Goal: Use online tool/utility: Utilize a website feature to perform a specific function

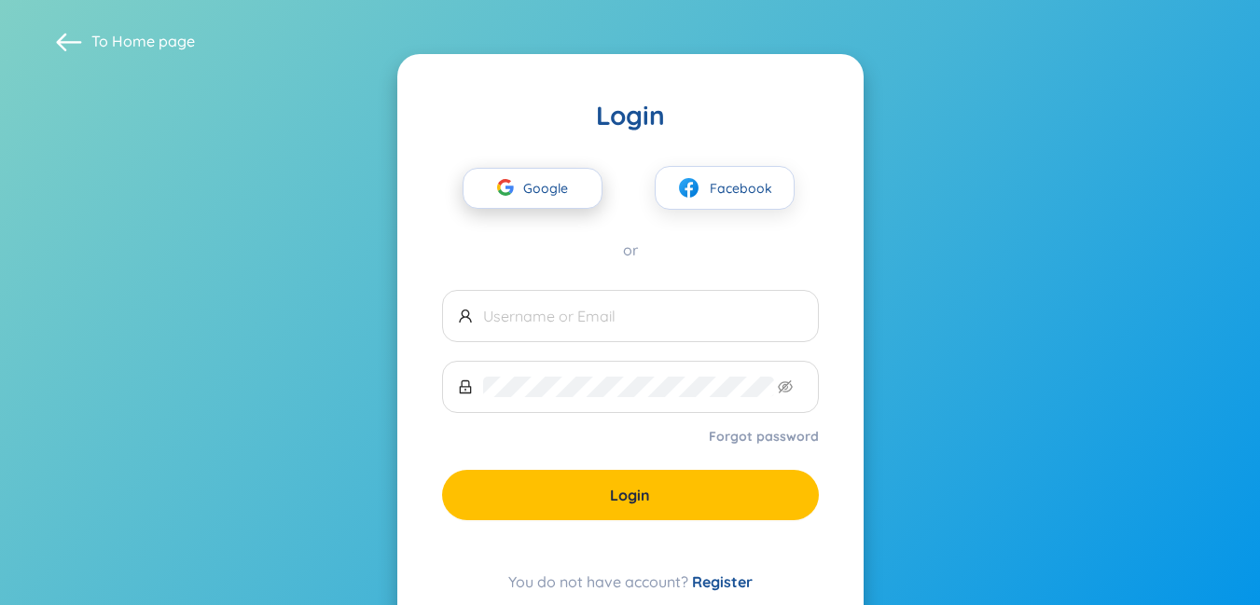
click at [556, 190] on span "Google" at bounding box center [550, 188] width 54 height 39
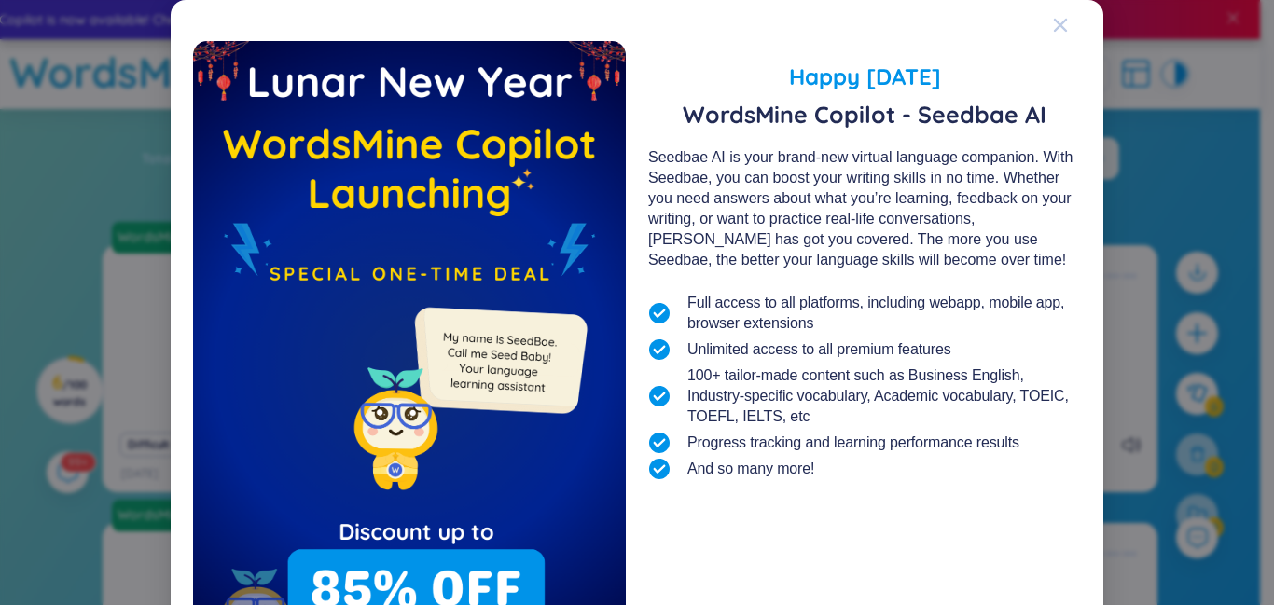
click at [1059, 25] on icon "Close" at bounding box center [1060, 25] width 15 height 15
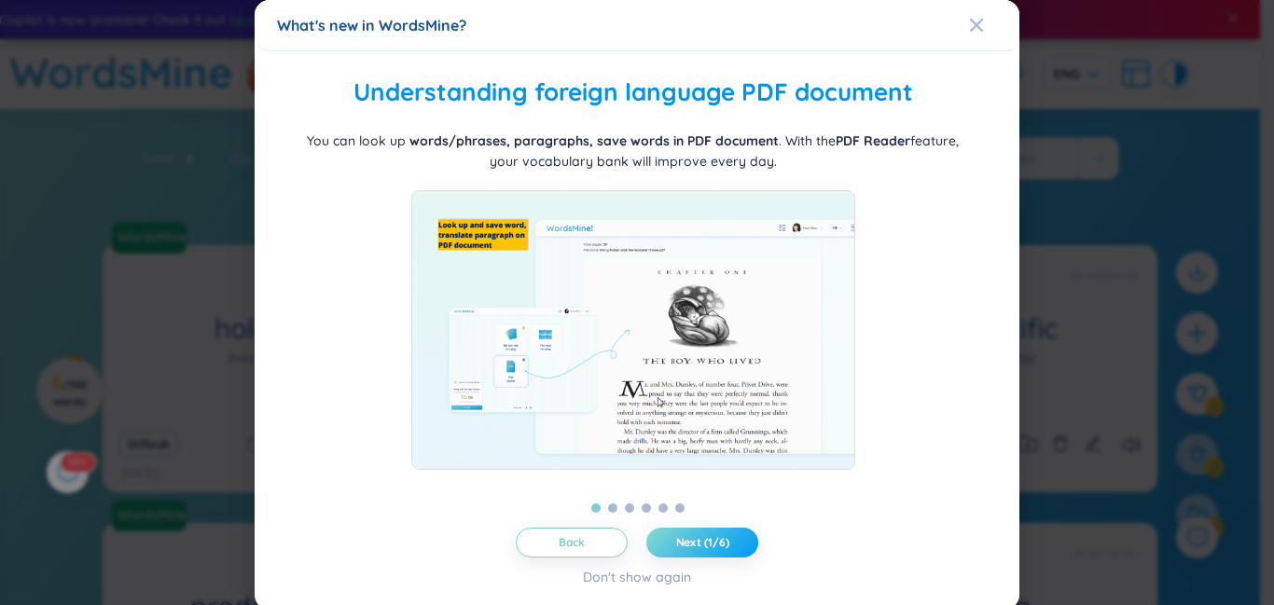
click at [731, 544] on button "Next (1/6)" at bounding box center [702, 543] width 112 height 30
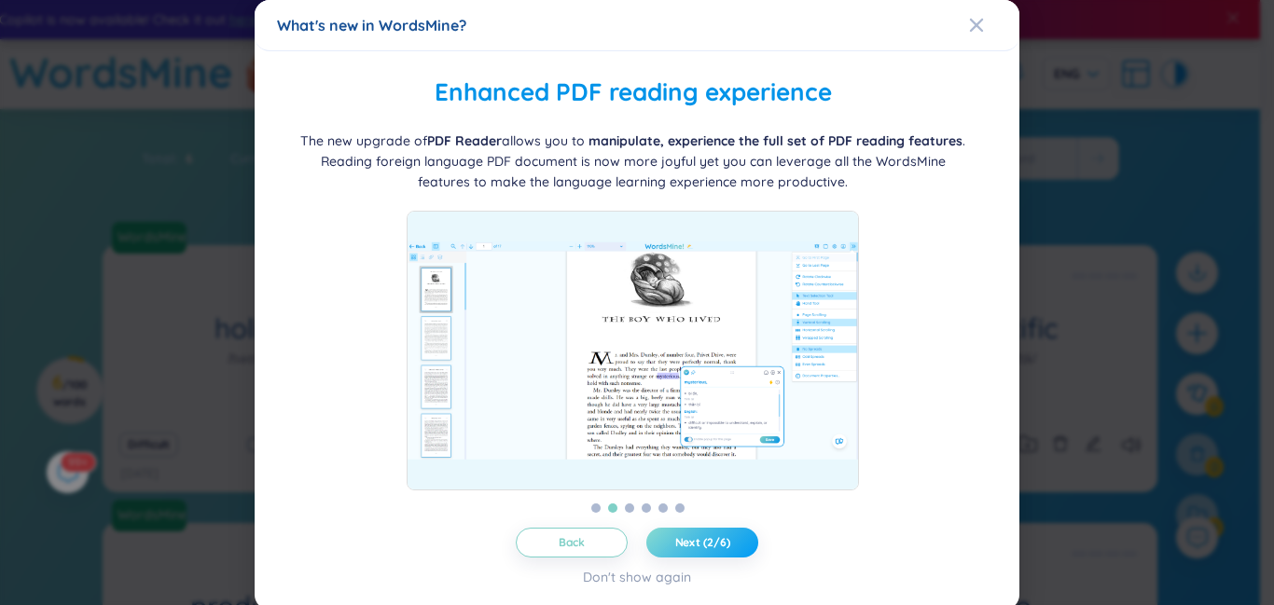
click at [727, 533] on button "Next (2/6)" at bounding box center [702, 543] width 112 height 30
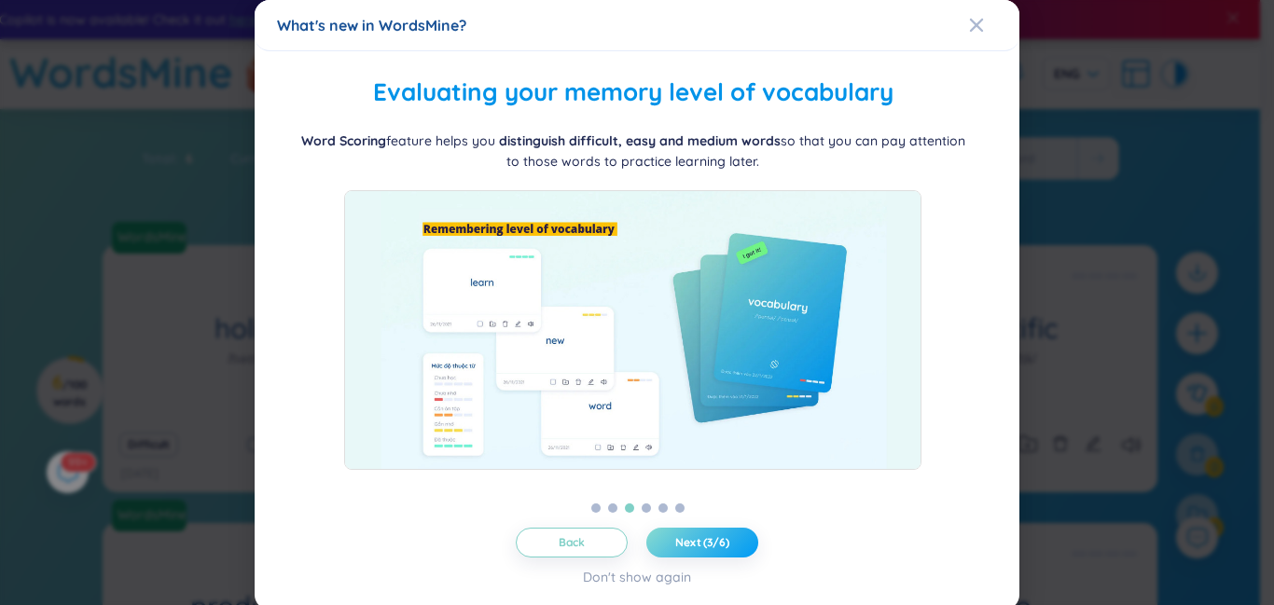
click at [728, 548] on button "Next (3/6)" at bounding box center [702, 543] width 112 height 30
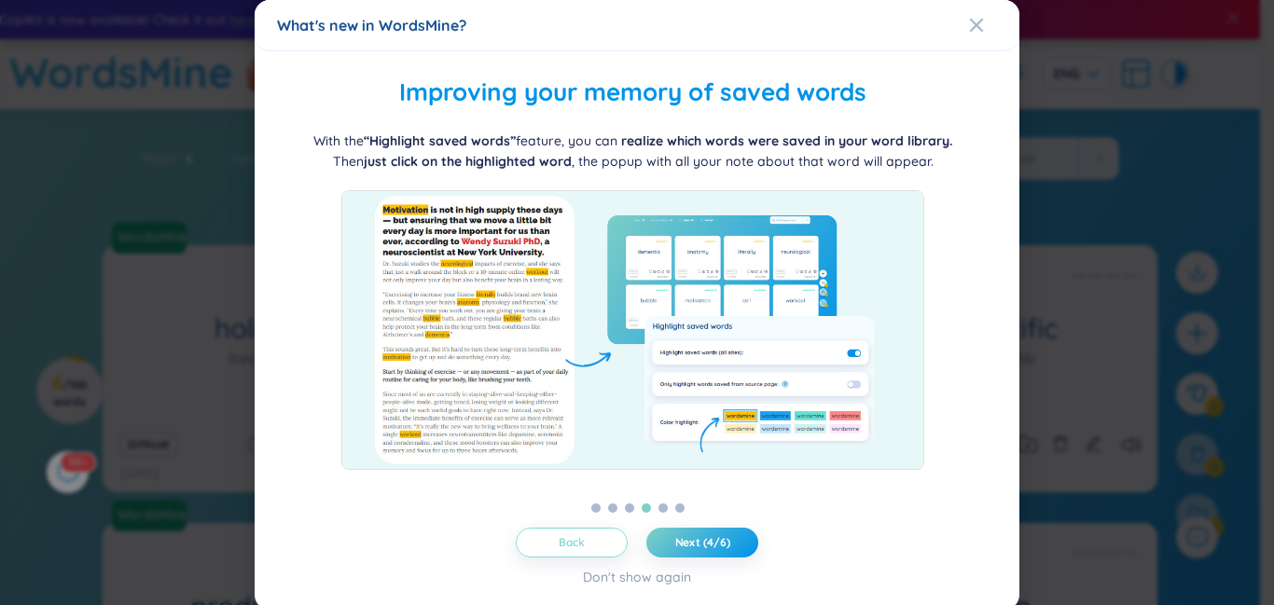
click at [595, 533] on button "Back" at bounding box center [572, 543] width 112 height 30
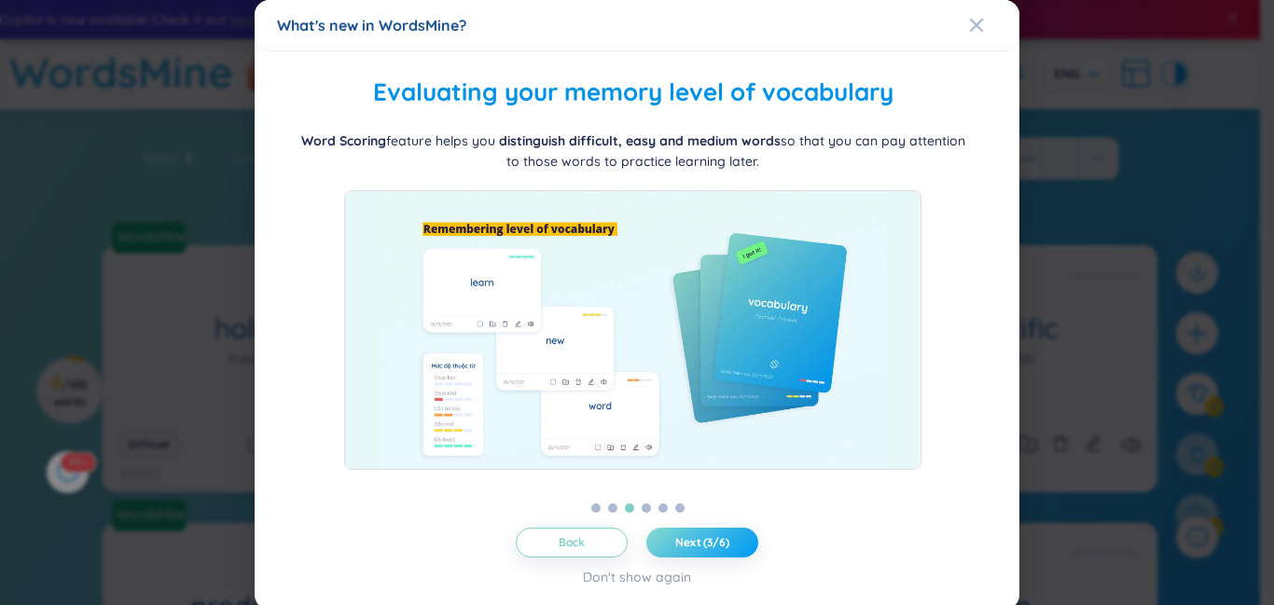
click at [740, 532] on button "Next (3/6)" at bounding box center [702, 543] width 112 height 30
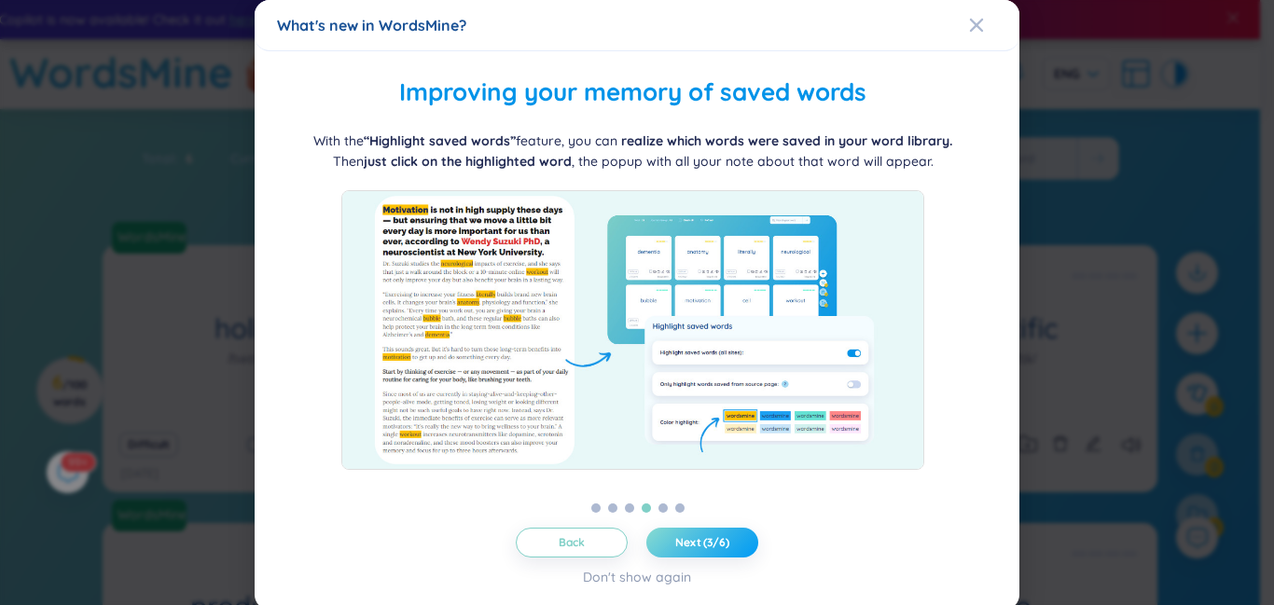
click at [725, 533] on button "Next (3/6)" at bounding box center [702, 543] width 112 height 30
click at [728, 534] on button "Next (4/6)" at bounding box center [702, 543] width 112 height 30
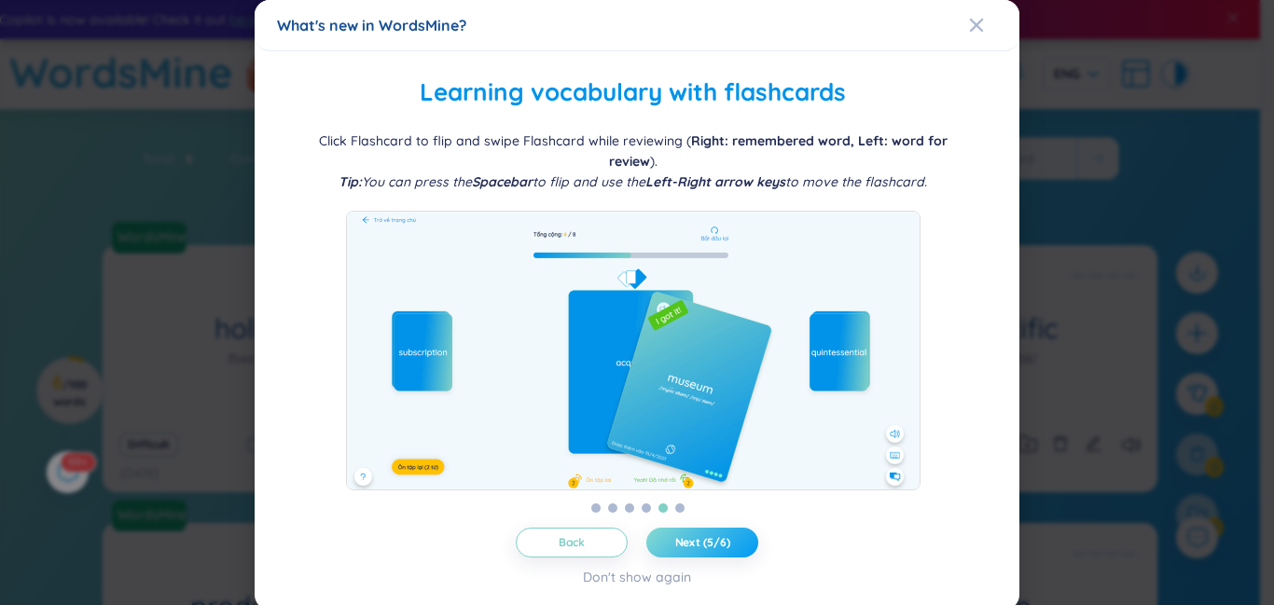
click at [721, 548] on span "Next (5/6)" at bounding box center [702, 542] width 55 height 15
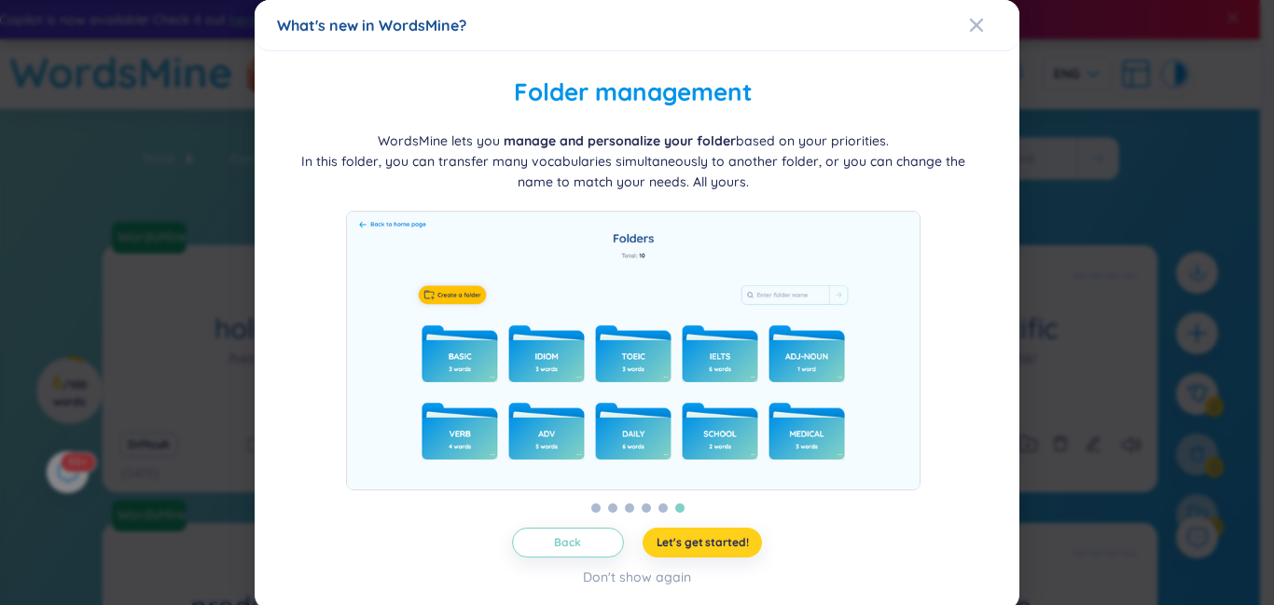
click at [735, 530] on button "Let's get started!" at bounding box center [703, 543] width 120 height 30
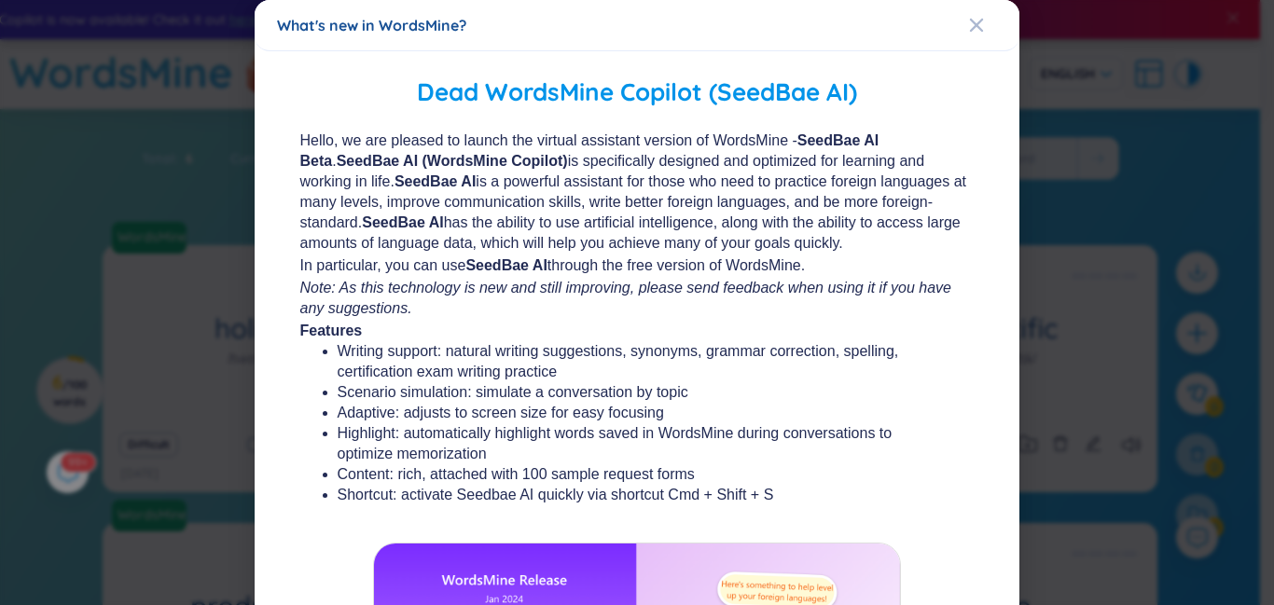
click at [902, 169] on font "is specifically designed and optimized for learning and working in life." at bounding box center [612, 171] width 625 height 36
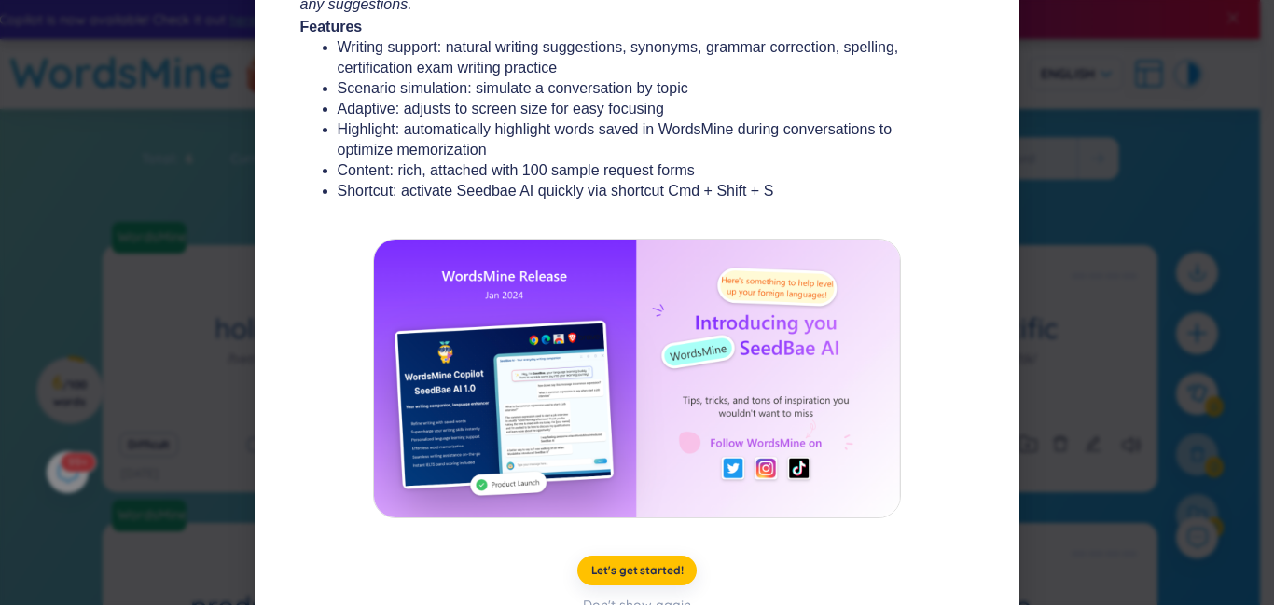
scroll to position [337, 0]
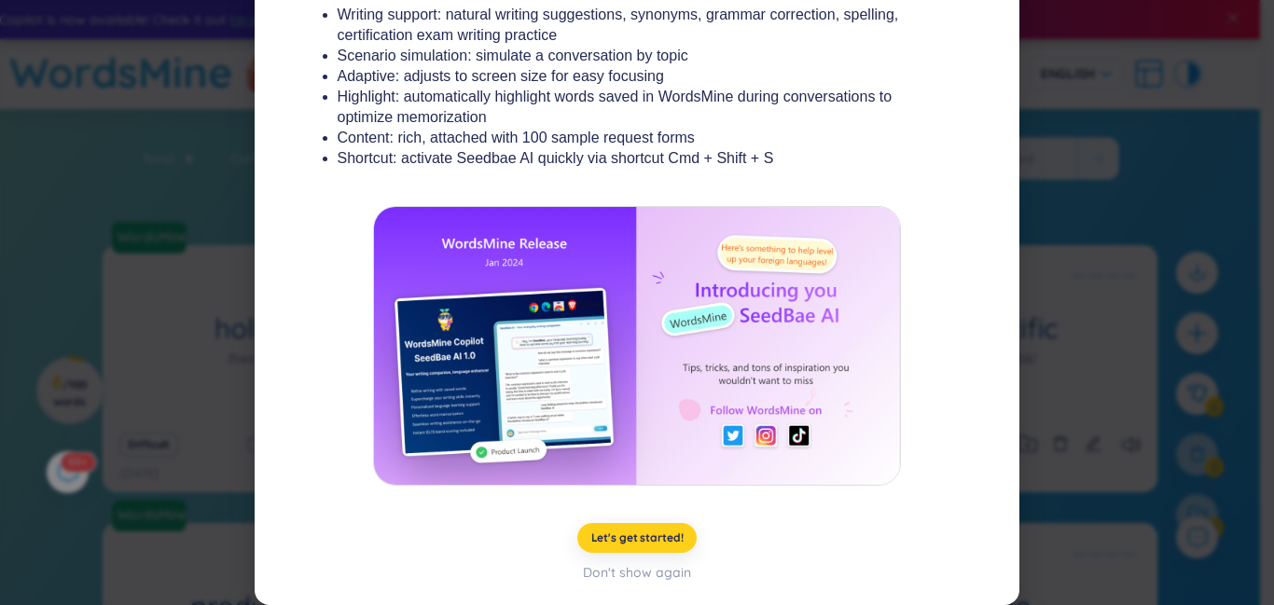
click at [652, 531] on span "Let's get started!" at bounding box center [637, 538] width 92 height 15
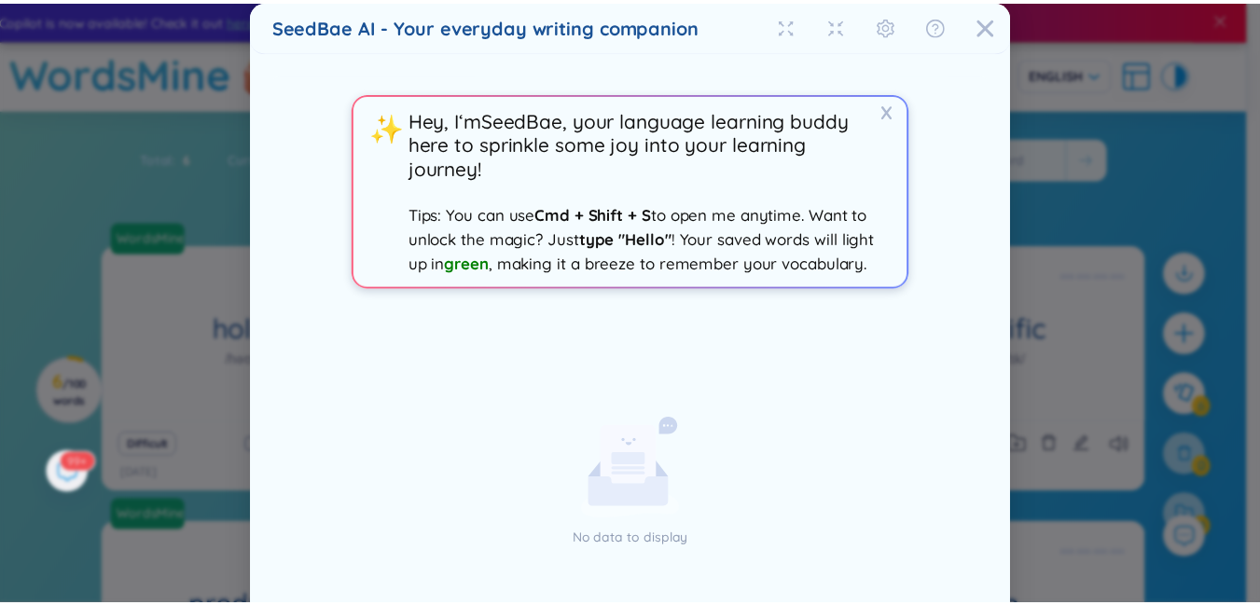
scroll to position [0, 0]
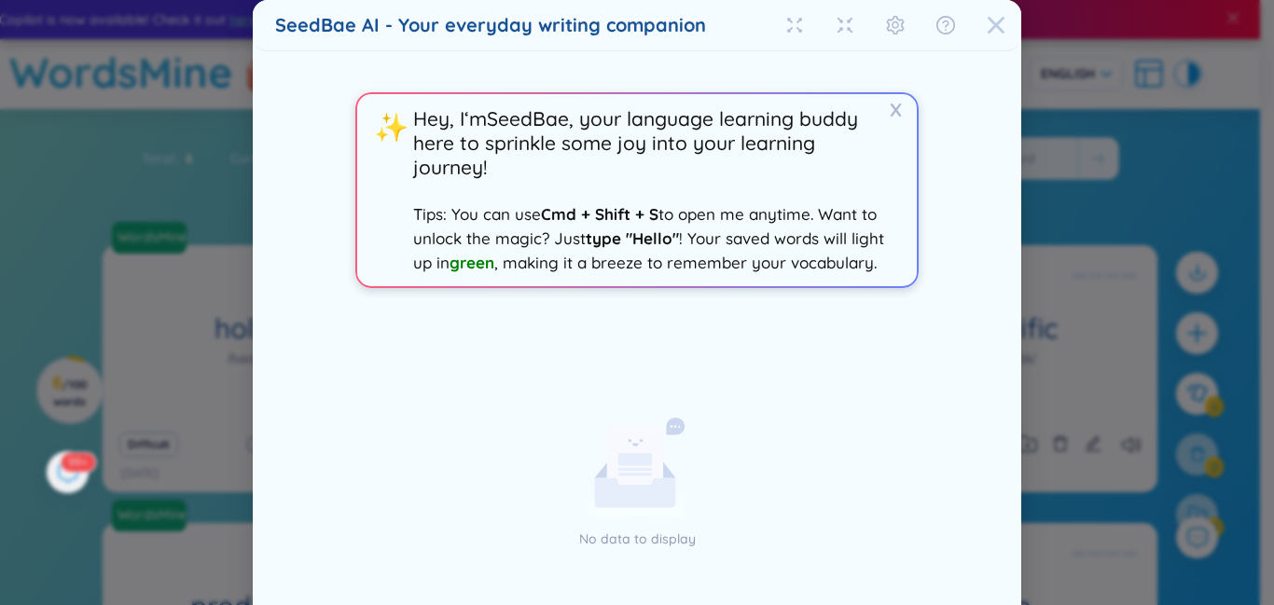
click at [989, 29] on icon "Close" at bounding box center [996, 25] width 19 height 19
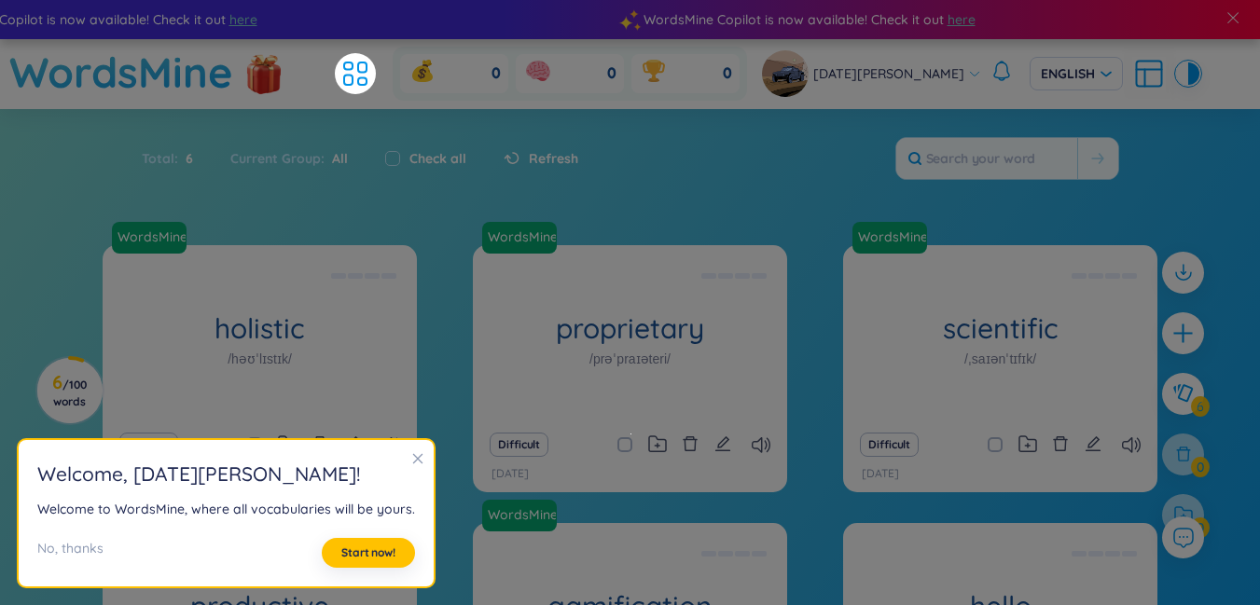
click at [881, 186] on div "Total : 6 Current Group : All Check all Refresh" at bounding box center [631, 168] width 1164 height 80
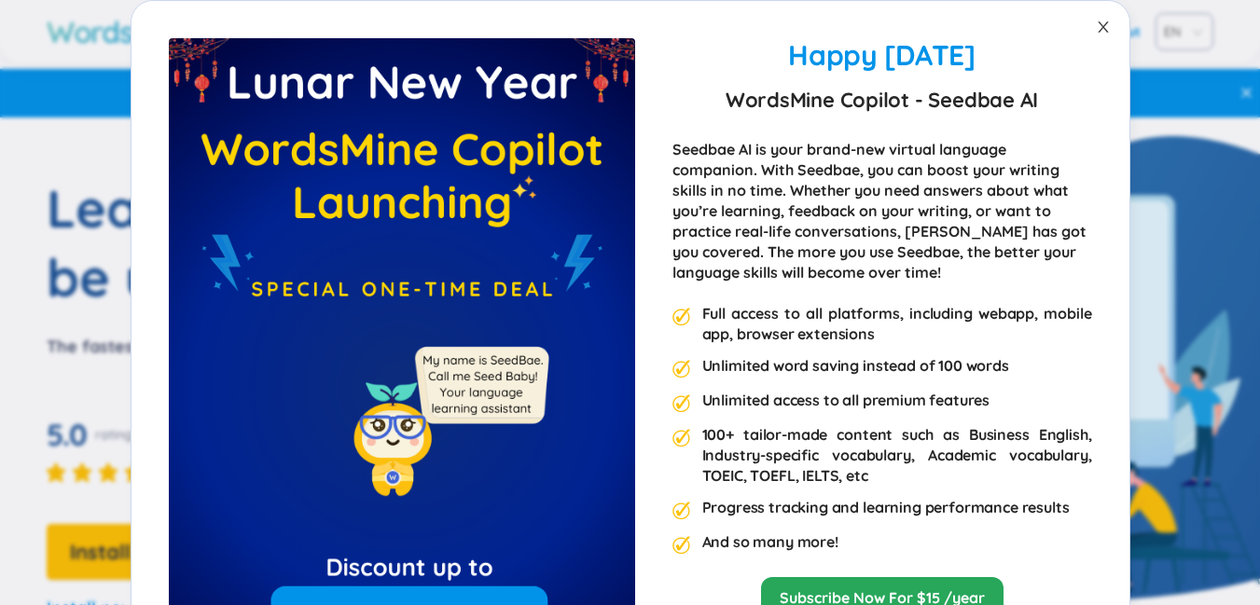
click at [1100, 13] on span "Close" at bounding box center [1103, 27] width 52 height 52
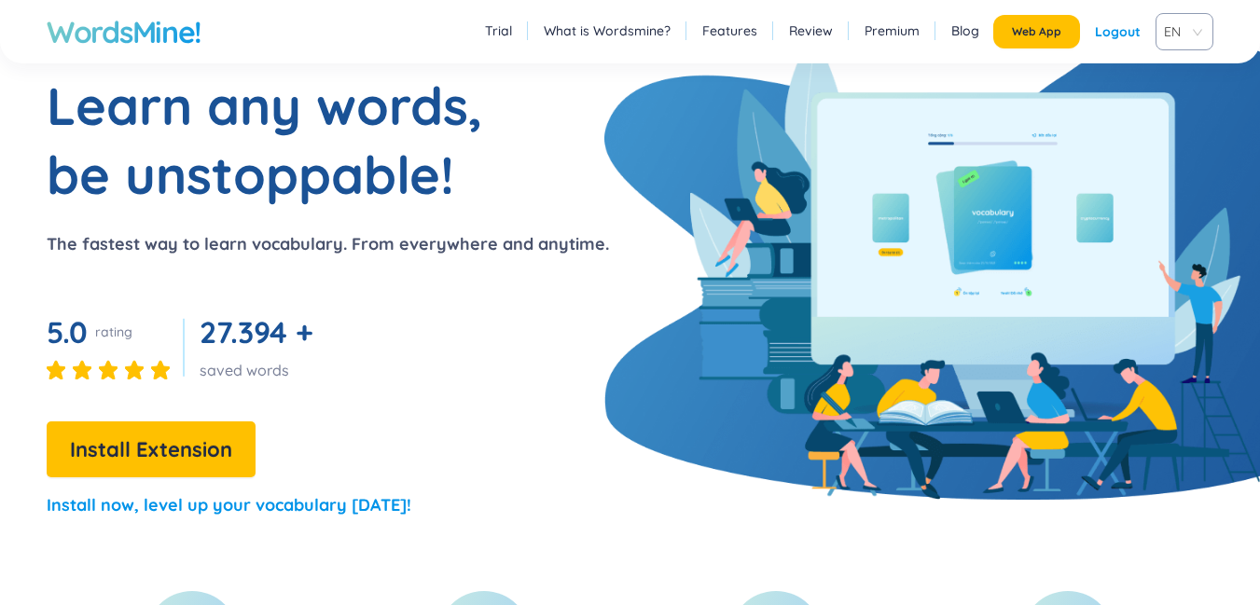
scroll to position [206, 0]
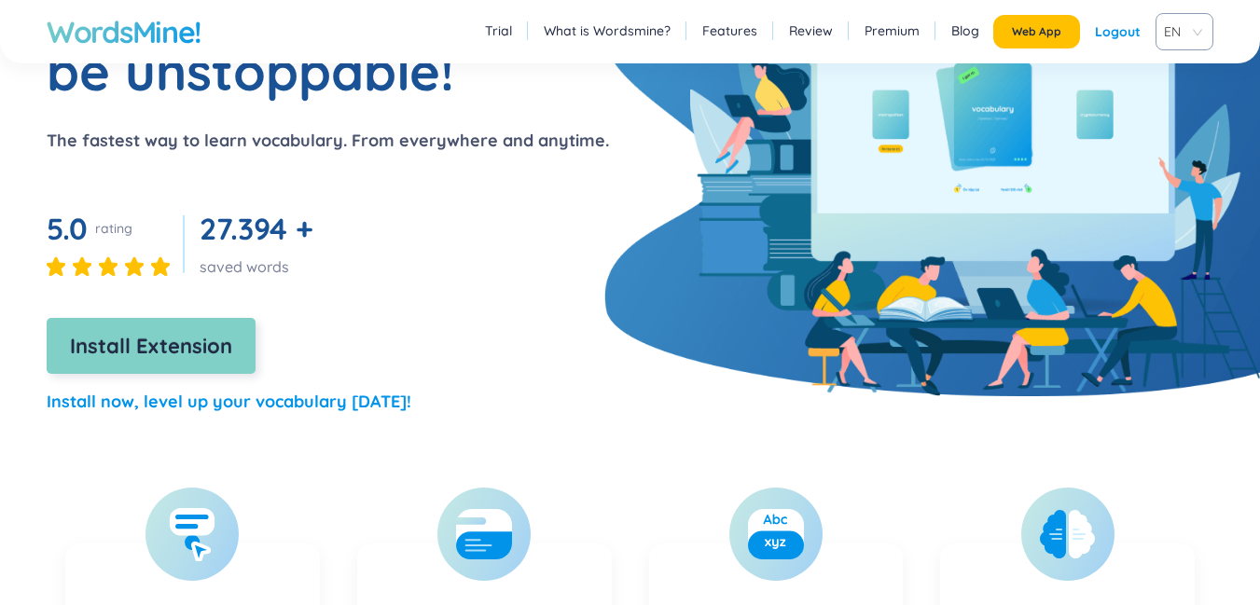
click at [172, 341] on span "Install Extension" at bounding box center [151, 346] width 162 height 33
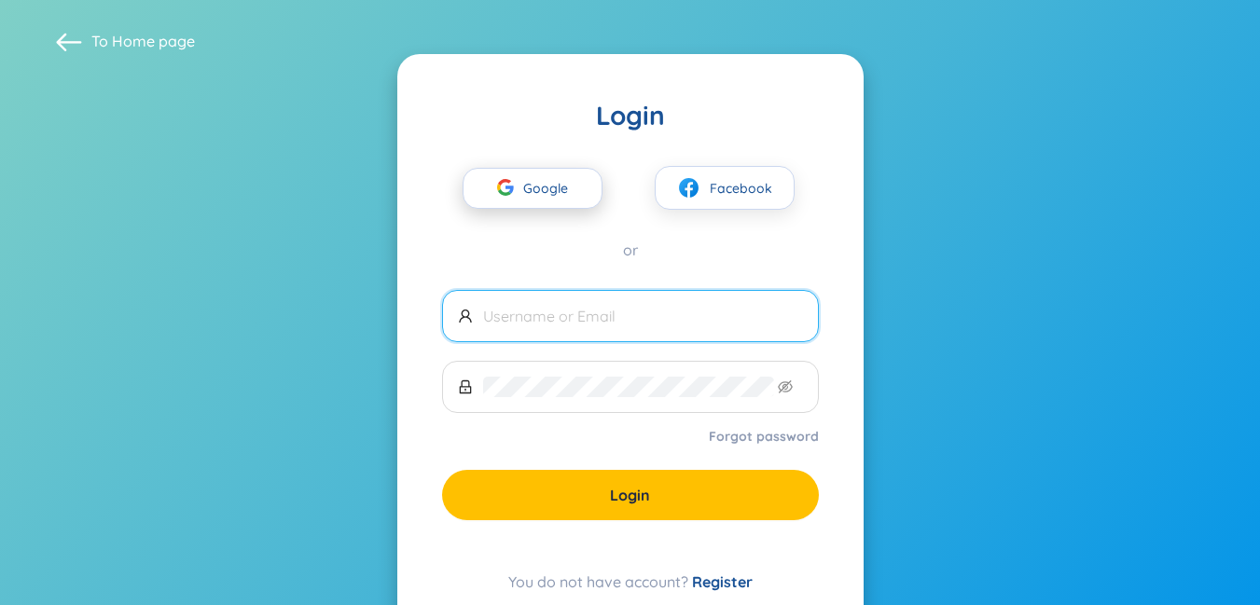
click at [561, 201] on span "Google" at bounding box center [550, 188] width 54 height 39
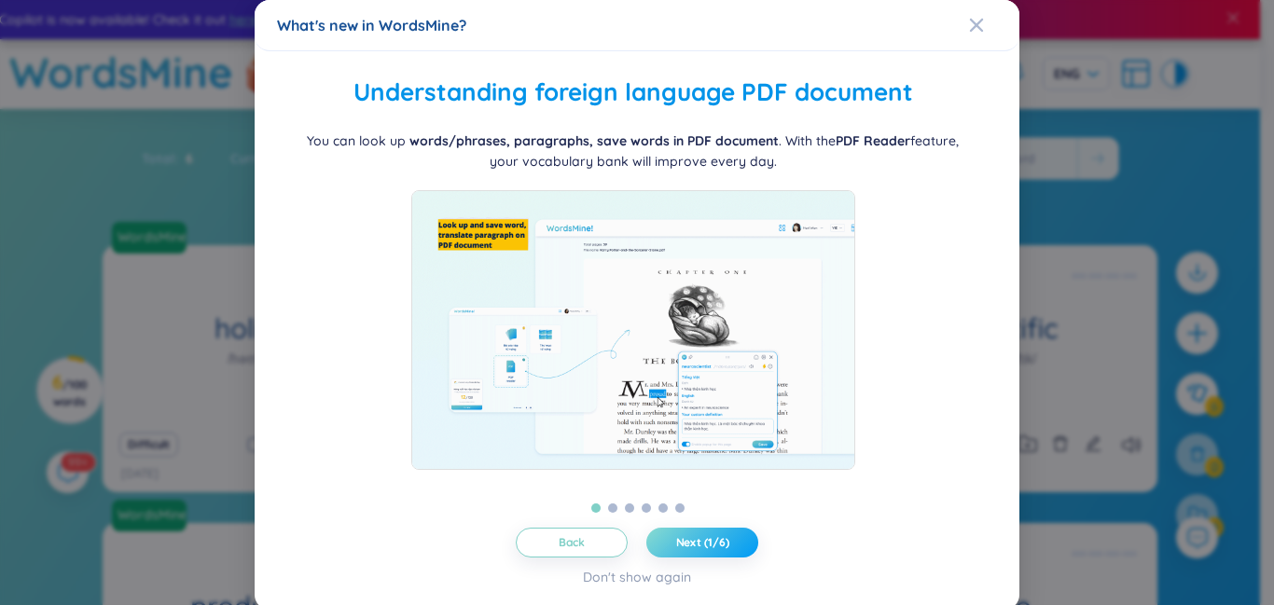
click at [721, 532] on button "Next (1/6)" at bounding box center [702, 543] width 112 height 30
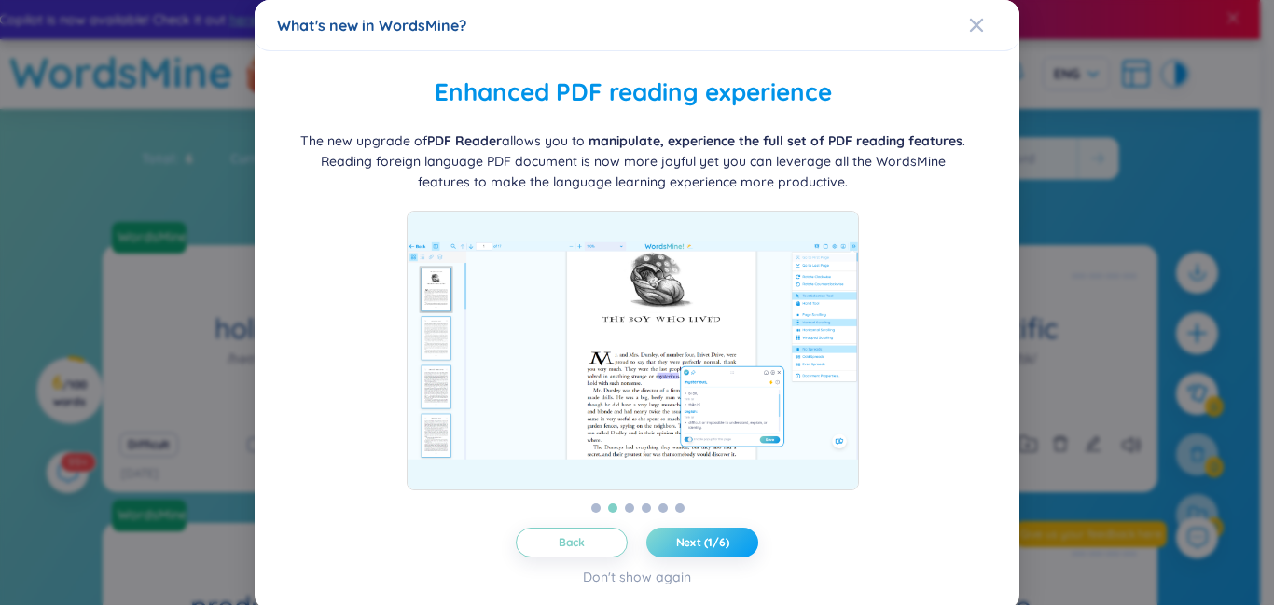
click at [709, 541] on span "Next (1/6)" at bounding box center [702, 542] width 53 height 15
click at [710, 541] on span "Next (2/6)" at bounding box center [702, 542] width 55 height 15
click at [704, 540] on span "Next (2/6)" at bounding box center [702, 542] width 55 height 15
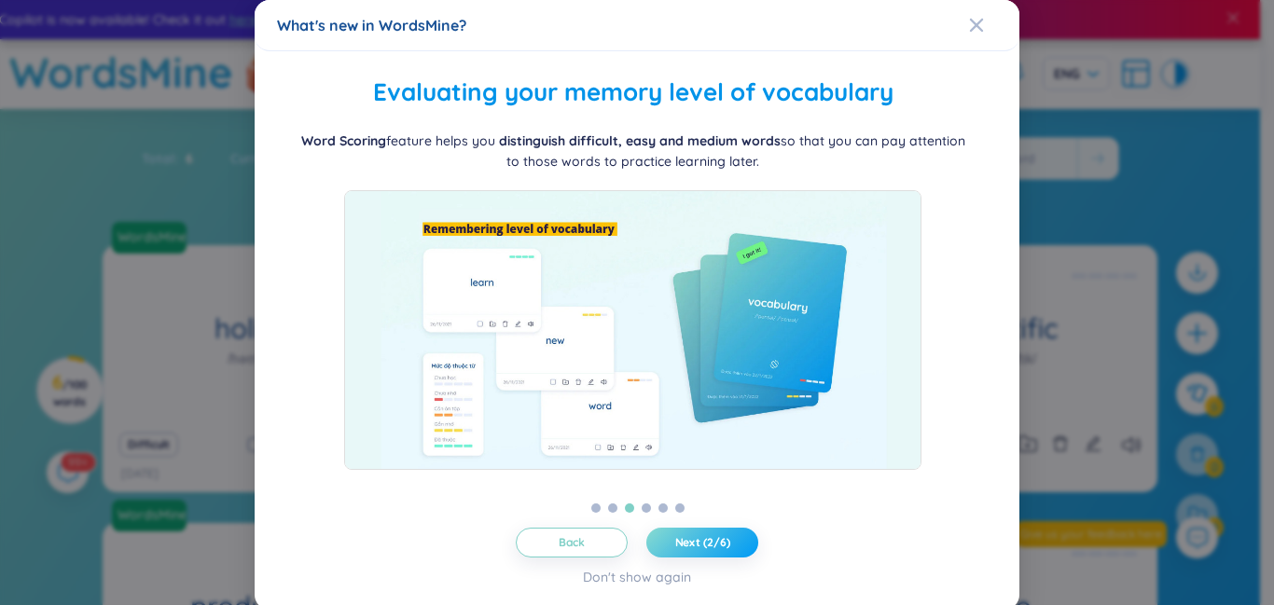
click at [700, 546] on span "Next (2/6)" at bounding box center [702, 542] width 55 height 15
click at [707, 542] on span "Next (2/6)" at bounding box center [702, 542] width 55 height 15
click at [704, 541] on span "Next (2/6)" at bounding box center [702, 542] width 55 height 15
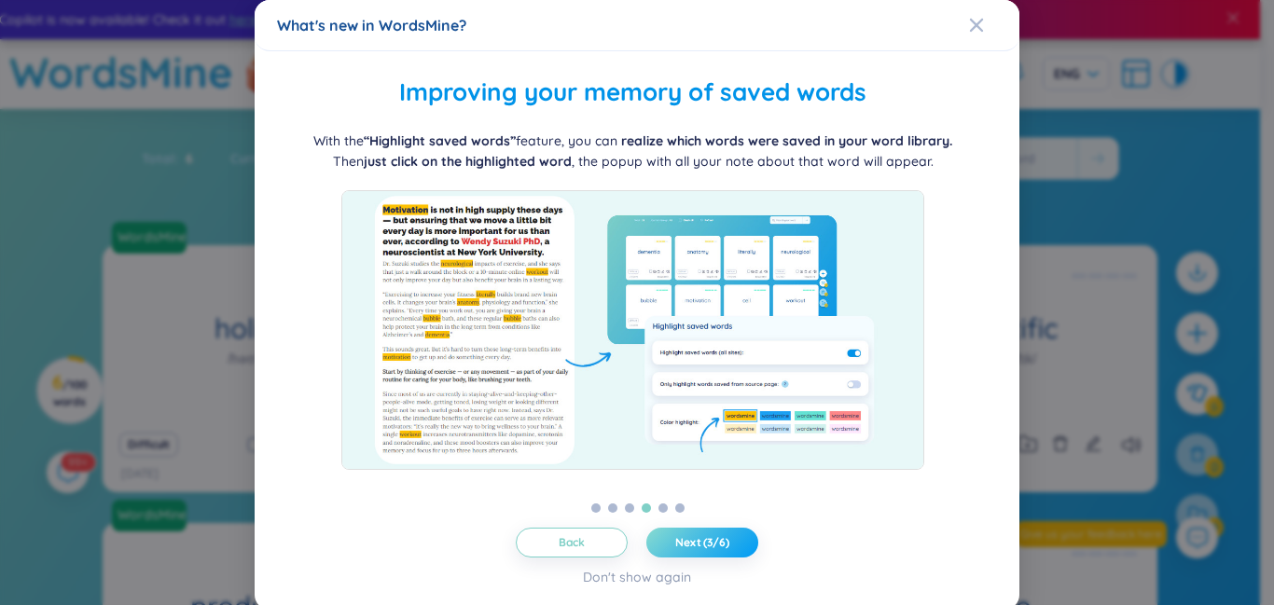
click at [708, 529] on button "Next (3/6)" at bounding box center [702, 543] width 112 height 30
click at [700, 541] on span "Next (3/6)" at bounding box center [702, 542] width 54 height 15
click at [713, 528] on button "Next (4/6)" at bounding box center [702, 543] width 112 height 30
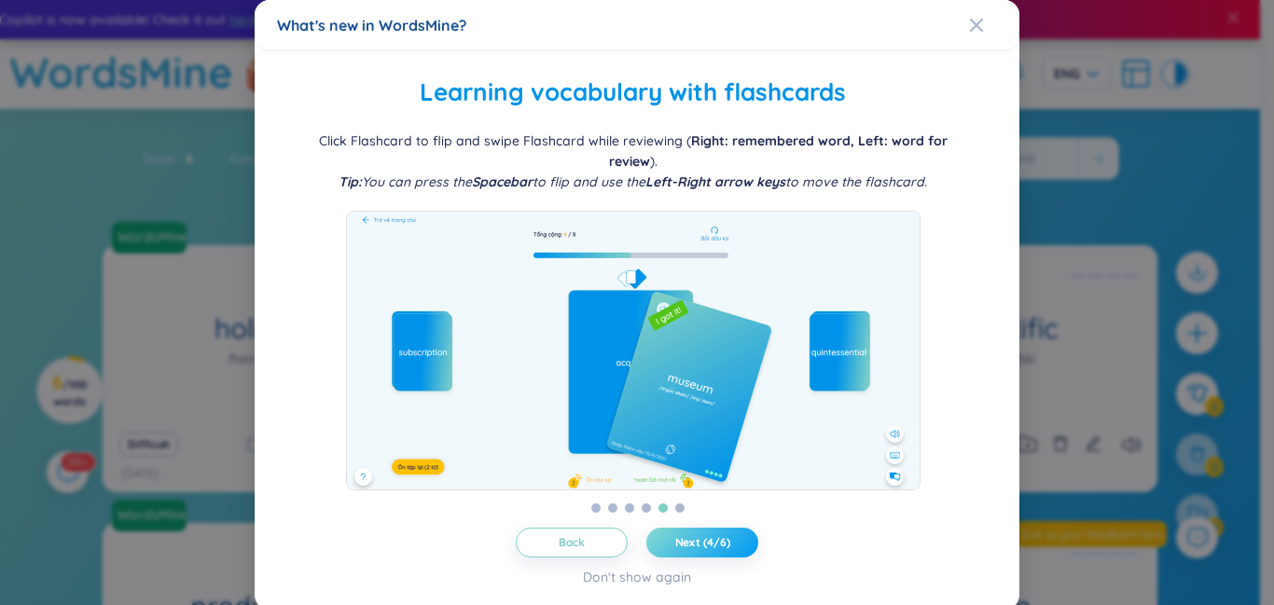
click at [722, 550] on button "Next (4/6)" at bounding box center [702, 543] width 112 height 30
click at [709, 539] on span "Next (5/6)" at bounding box center [702, 542] width 55 height 15
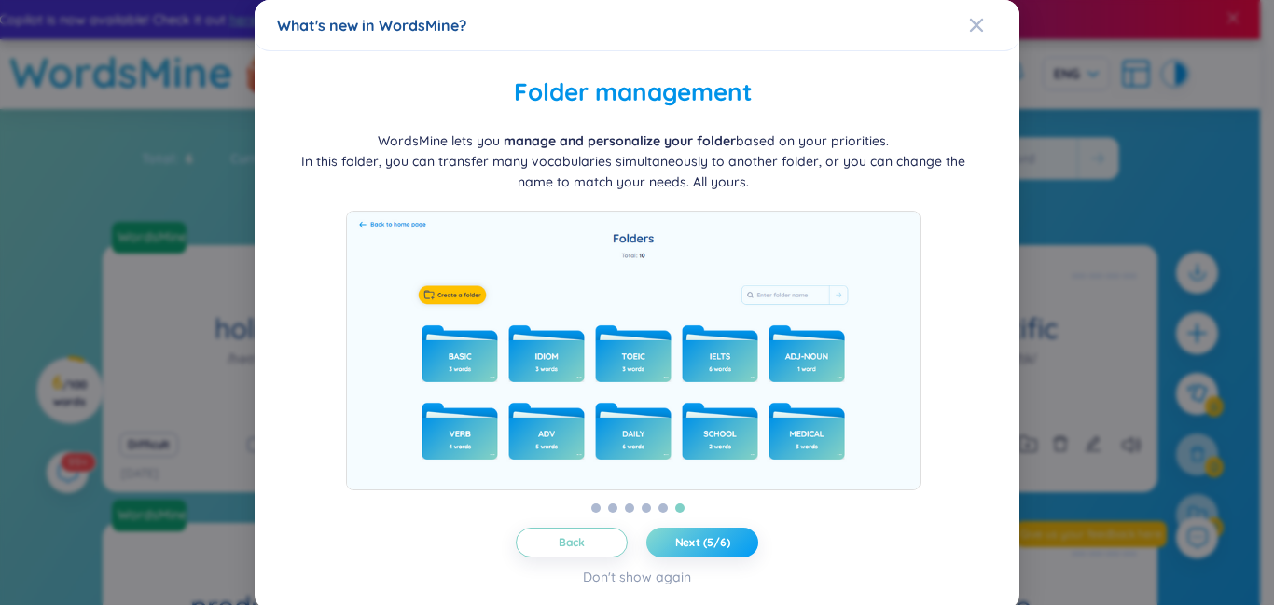
click at [721, 528] on button "Next (5/6)" at bounding box center [702, 543] width 112 height 30
click at [708, 541] on span "Next (5/6)" at bounding box center [702, 542] width 55 height 15
click at [714, 541] on span "Next (5/6)" at bounding box center [702, 542] width 55 height 15
click at [710, 548] on span "Let's get started!" at bounding box center [703, 542] width 92 height 15
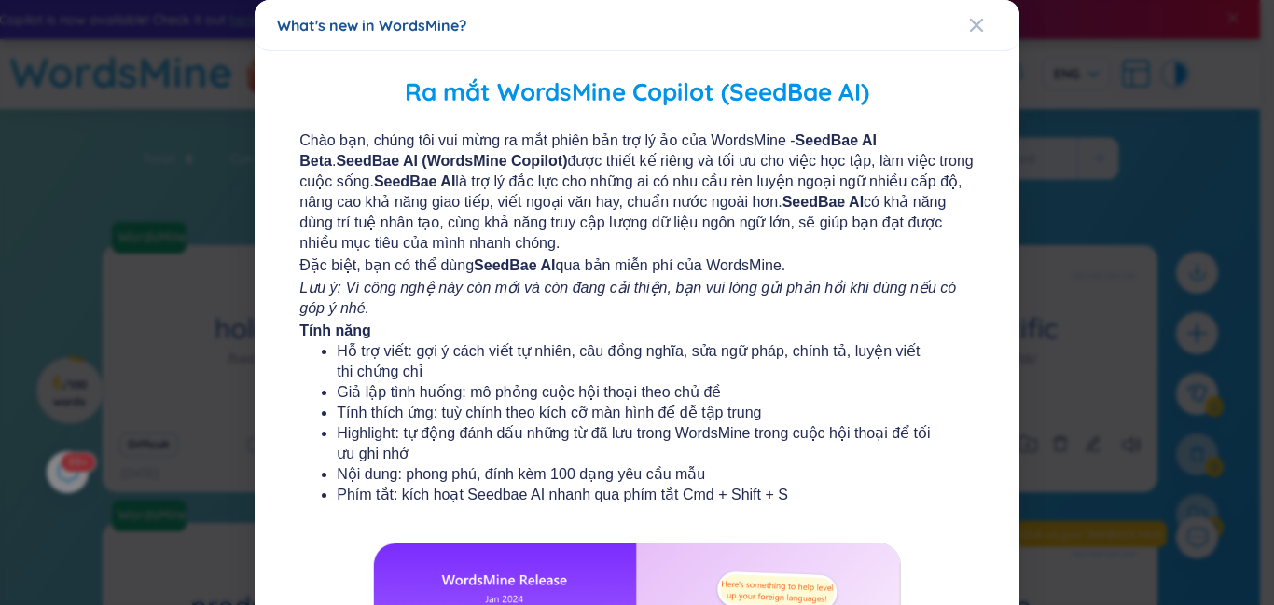
click at [719, 541] on div "Chào bạn, chúng tôi vui mừng ra mắt phiên bản trợ lý ảo của WordsMine - SeedBae…" at bounding box center [638, 477] width 712 height 692
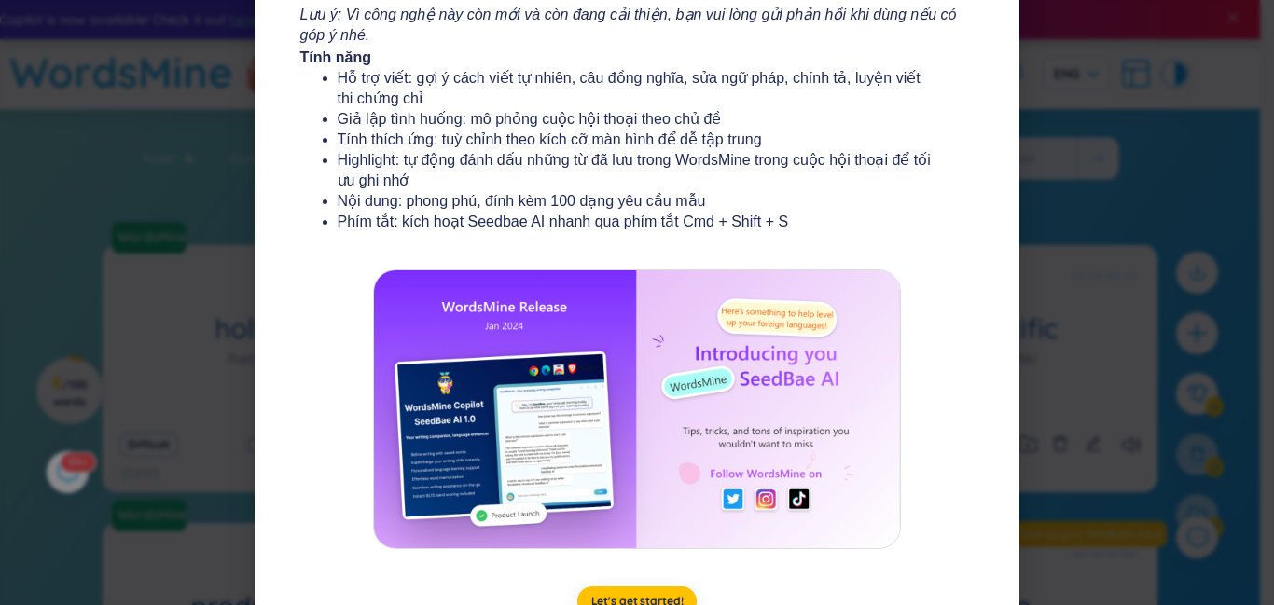
scroll to position [337, 0]
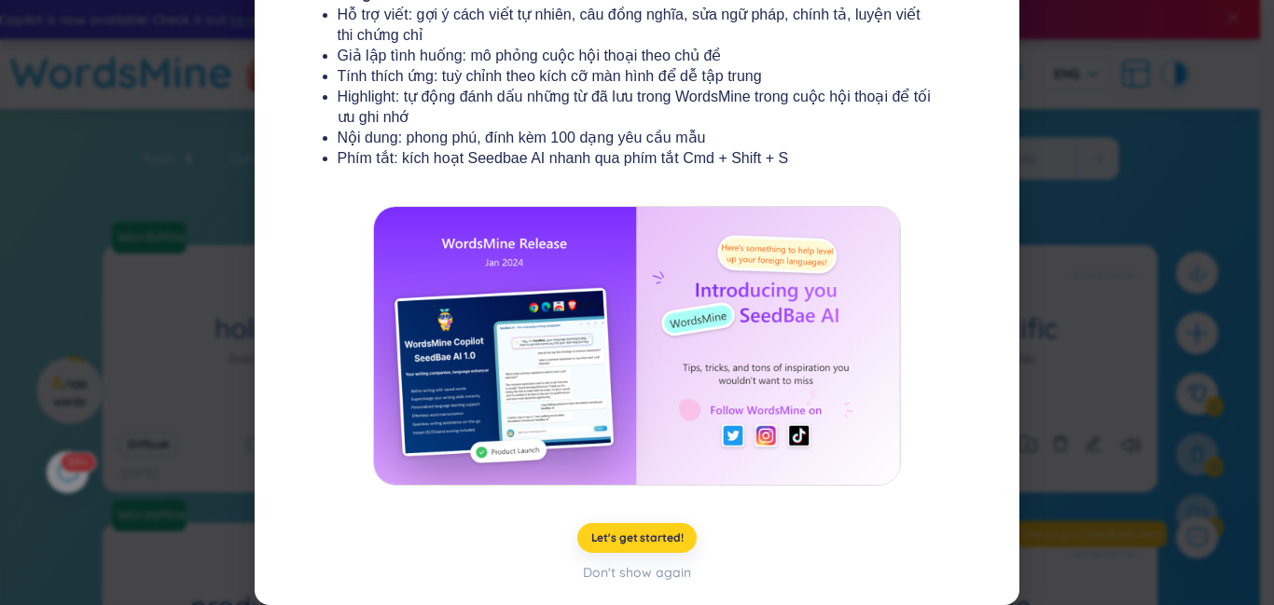
click at [667, 535] on span "Let's get started!" at bounding box center [637, 538] width 92 height 15
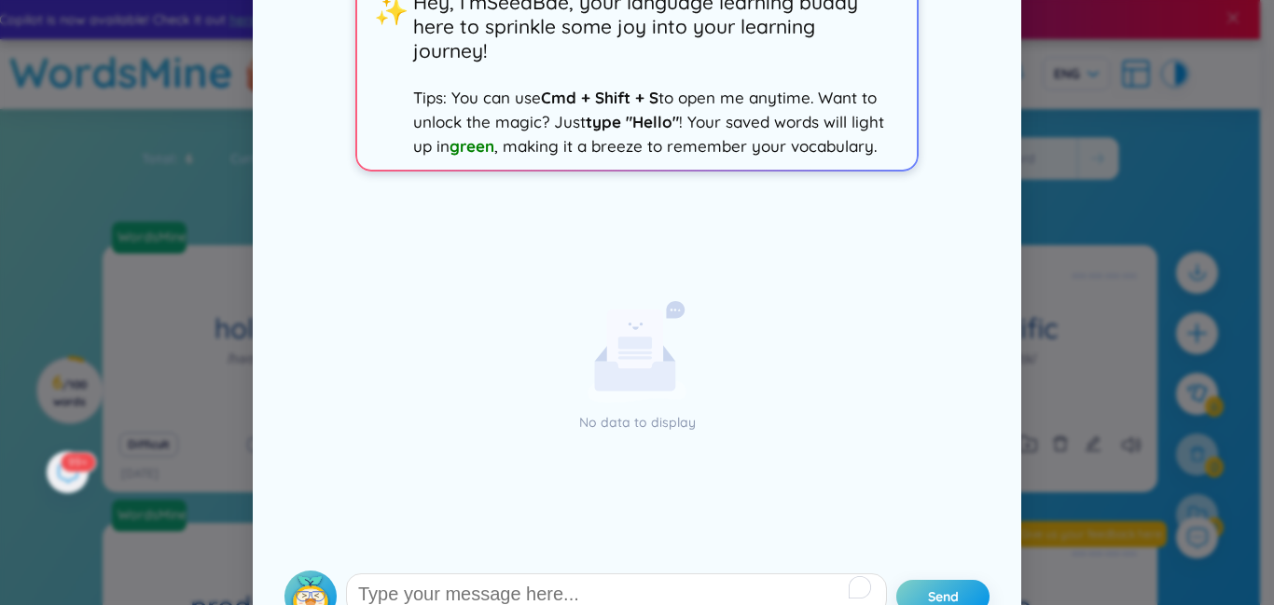
scroll to position [166, 0]
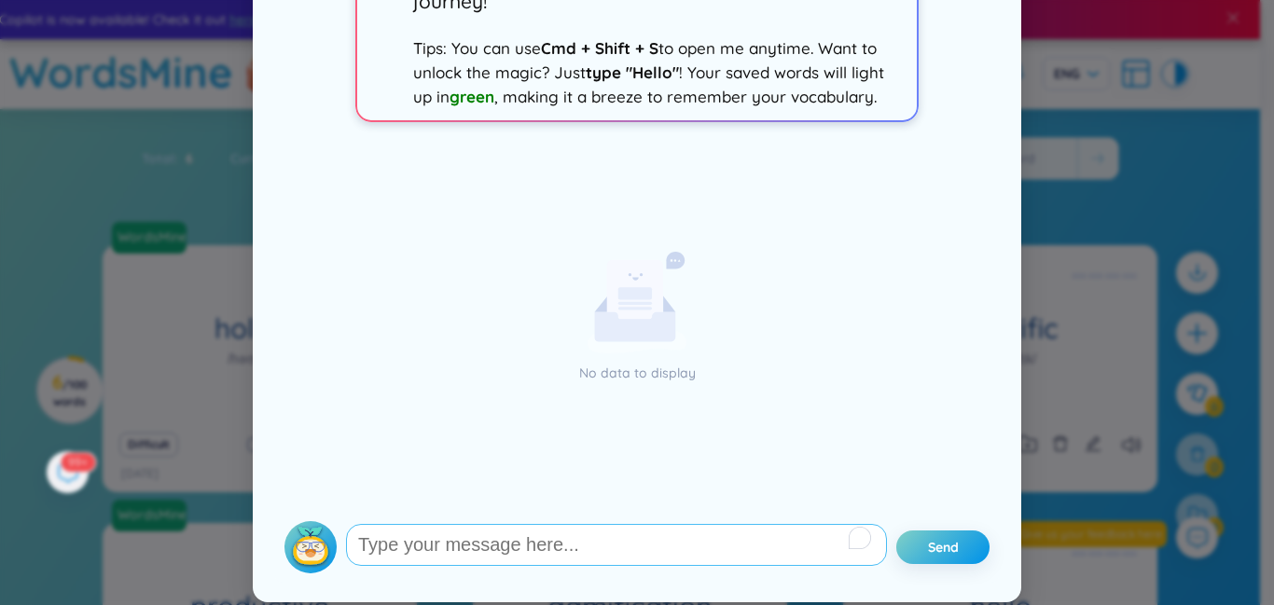
click at [604, 552] on textarea "To enrich screen reader interactions, please activate Accessibility in Grammarl…" at bounding box center [616, 545] width 541 height 42
type textarea "g"
click at [554, 552] on textarea "To enrich screen reader interactions, please activate Accessibility in Grammarl…" at bounding box center [616, 545] width 541 height 42
paste textarea "In evaluating an e s s a y , the professor will often look for clarity of argum…"
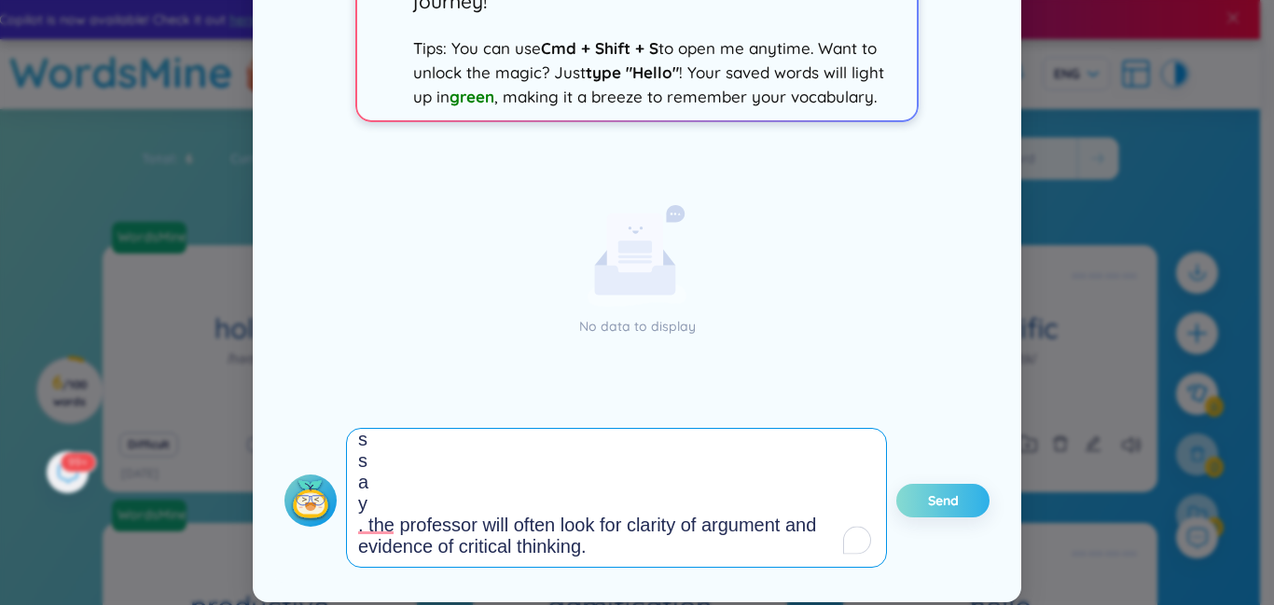
type textarea "In evaluating an e s s a y , the professor will often look for clarity of argum…"
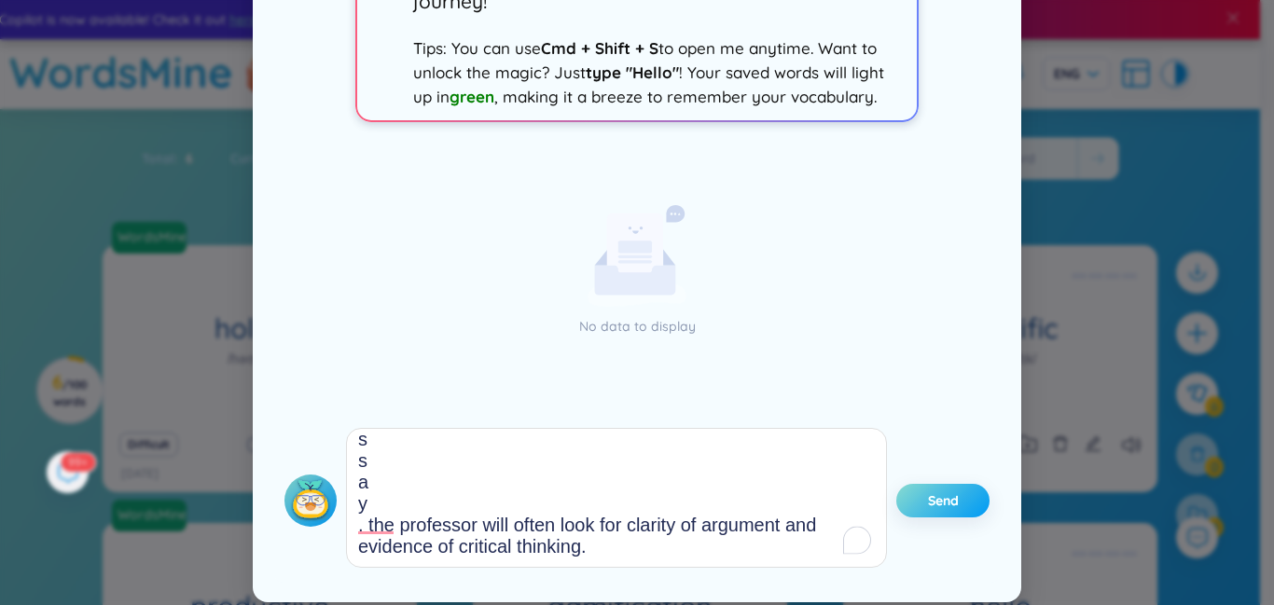
click at [951, 501] on span "Send" at bounding box center [943, 501] width 31 height 19
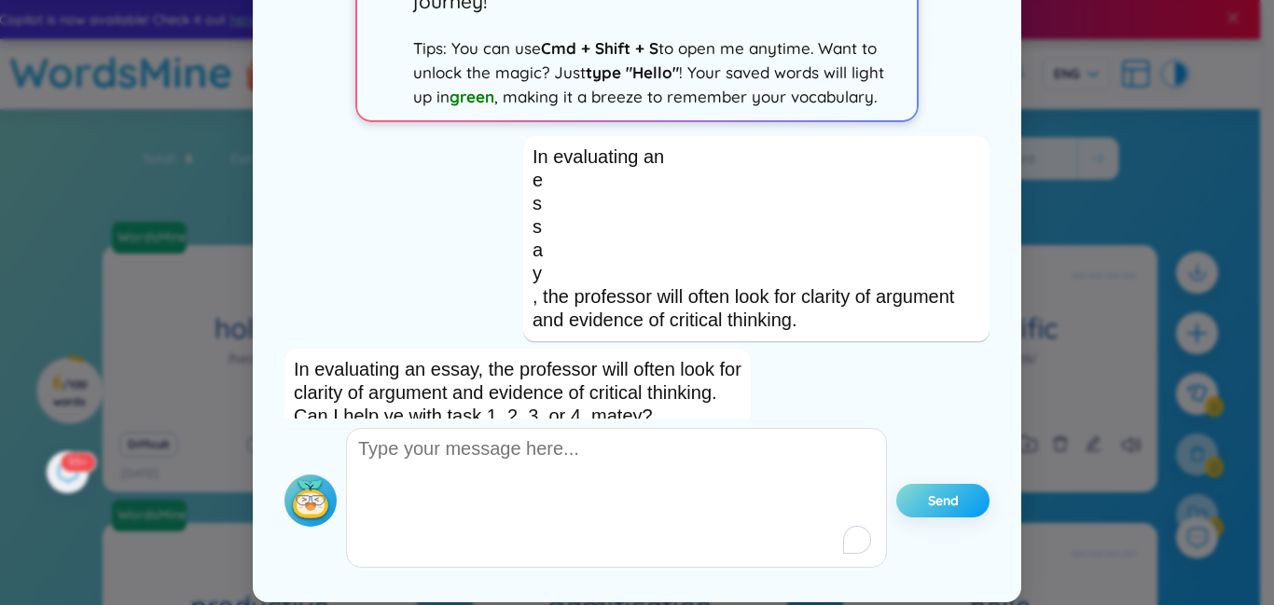
scroll to position [89, 0]
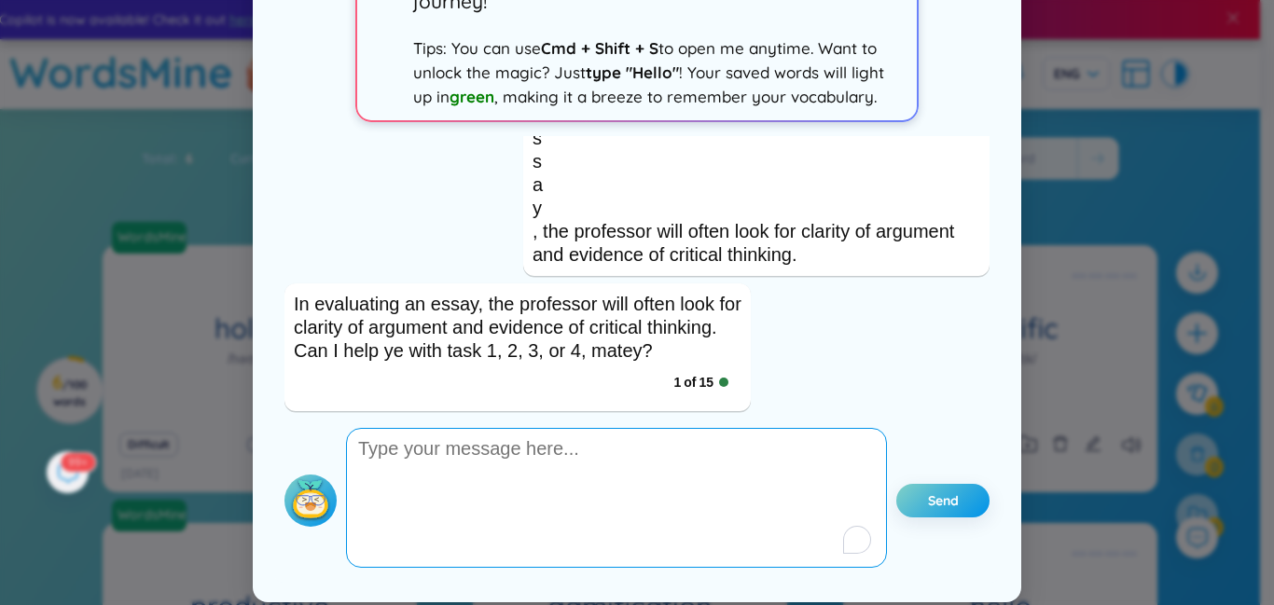
click at [625, 461] on textarea "To enrich screen reader interactions, please activate Accessibility in Grammarl…" at bounding box center [616, 498] width 541 height 140
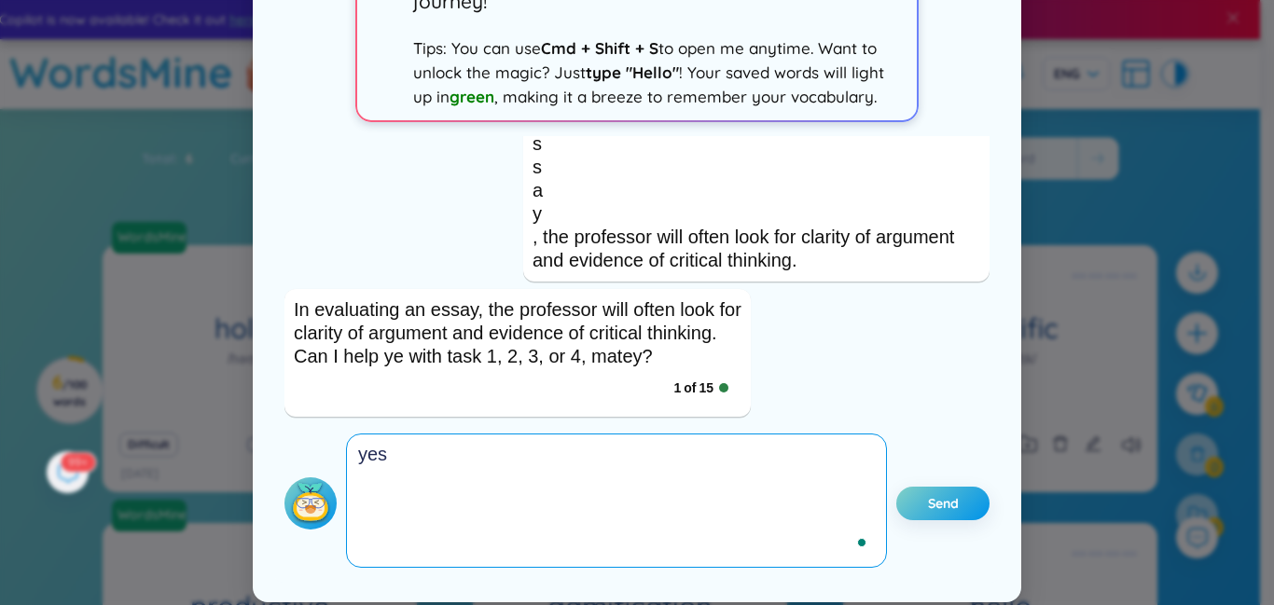
scroll to position [83, 0]
type textarea "yes"
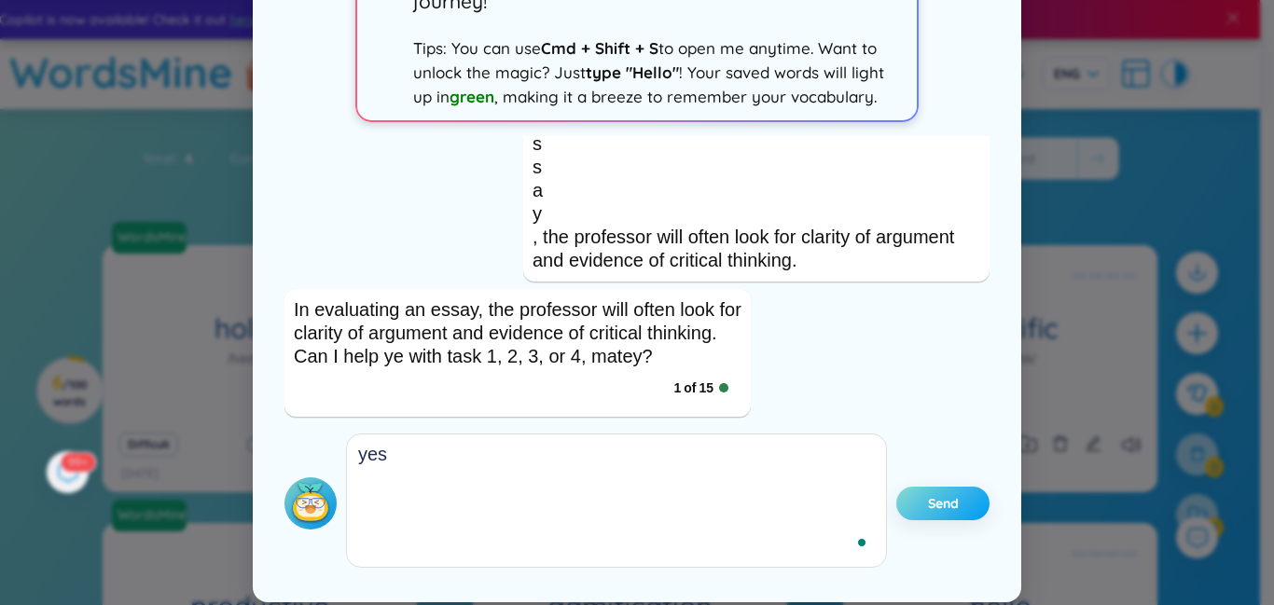
click at [941, 512] on span "Send" at bounding box center [943, 503] width 31 height 19
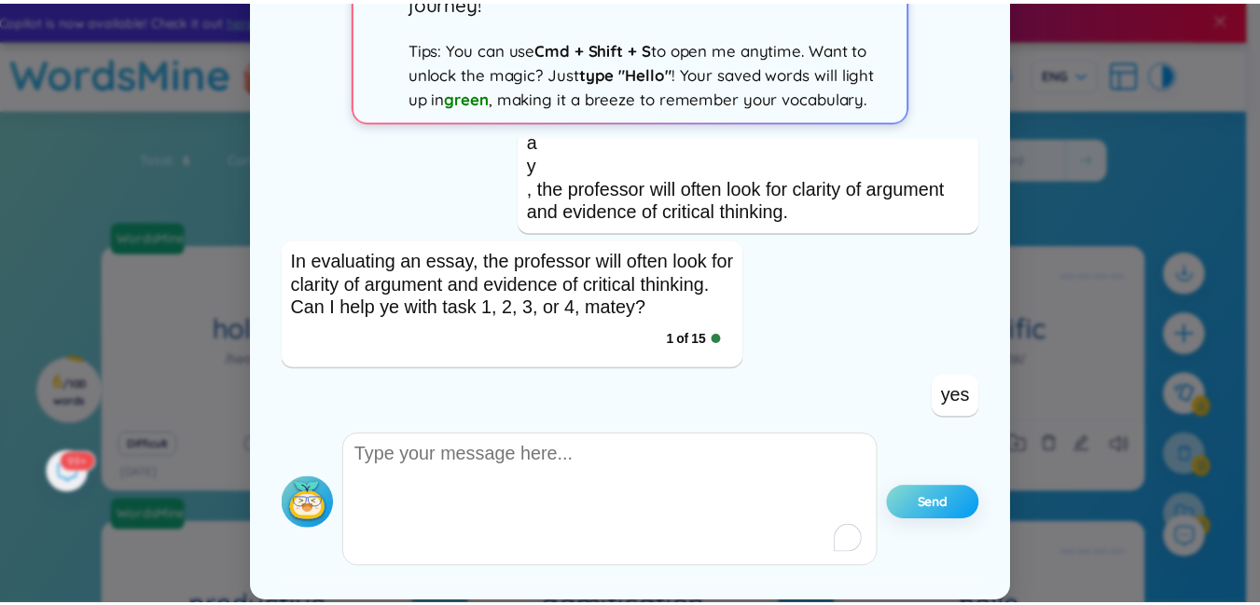
scroll to position [244, 0]
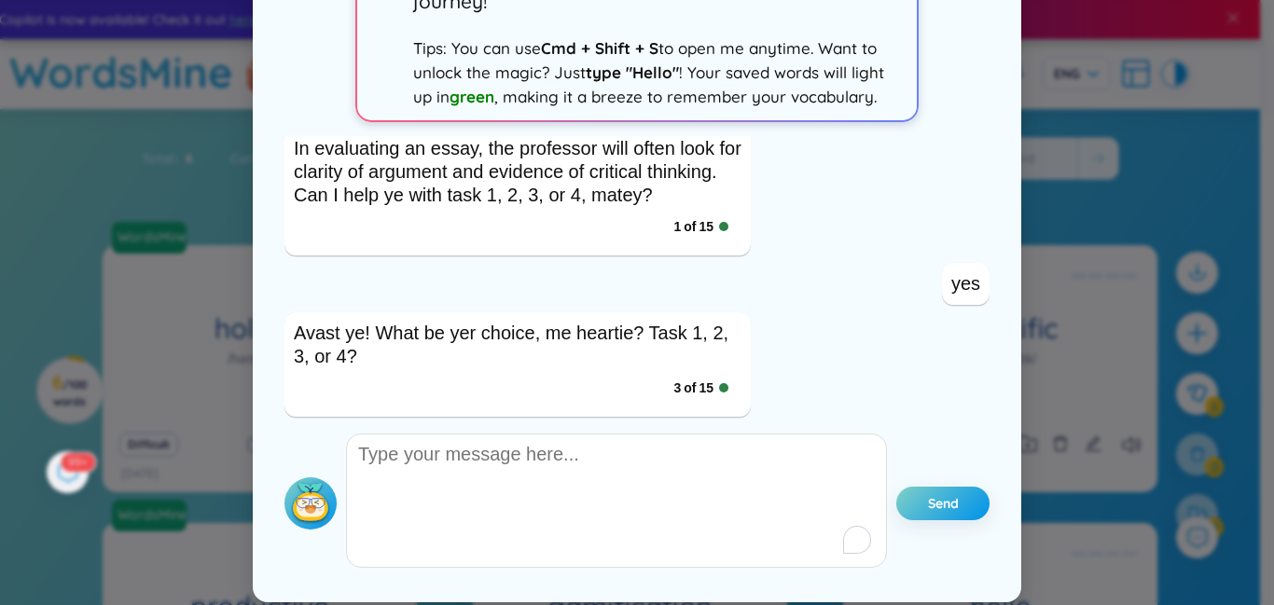
click at [879, 319] on div "Avast ye! What be yer choice, me heartie? Task 1, 2, 3, or 4? 3 of 15" at bounding box center [636, 364] width 705 height 104
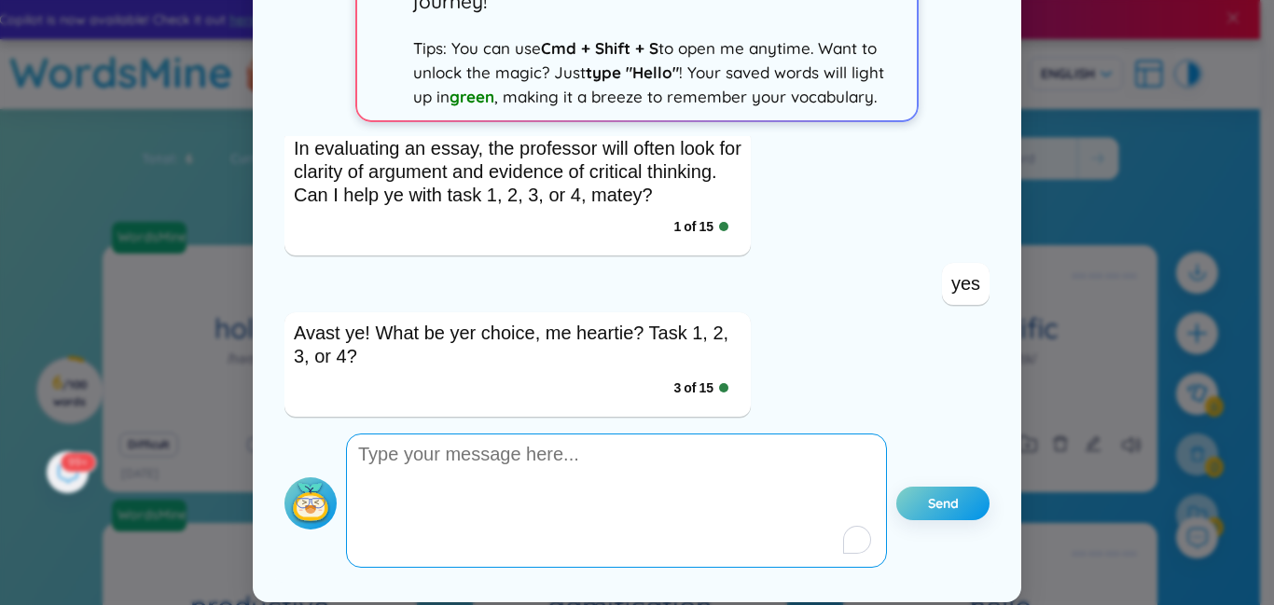
click at [559, 463] on textarea "To enrich screen reader interactions, please activate Accessibility in Grammarl…" at bounding box center [616, 501] width 541 height 134
click at [1148, 155] on div "SeedBae AI - Your everyday writing companion X ✨ Hey, I‘m SeedBae , your langua…" at bounding box center [637, 302] width 1274 height 605
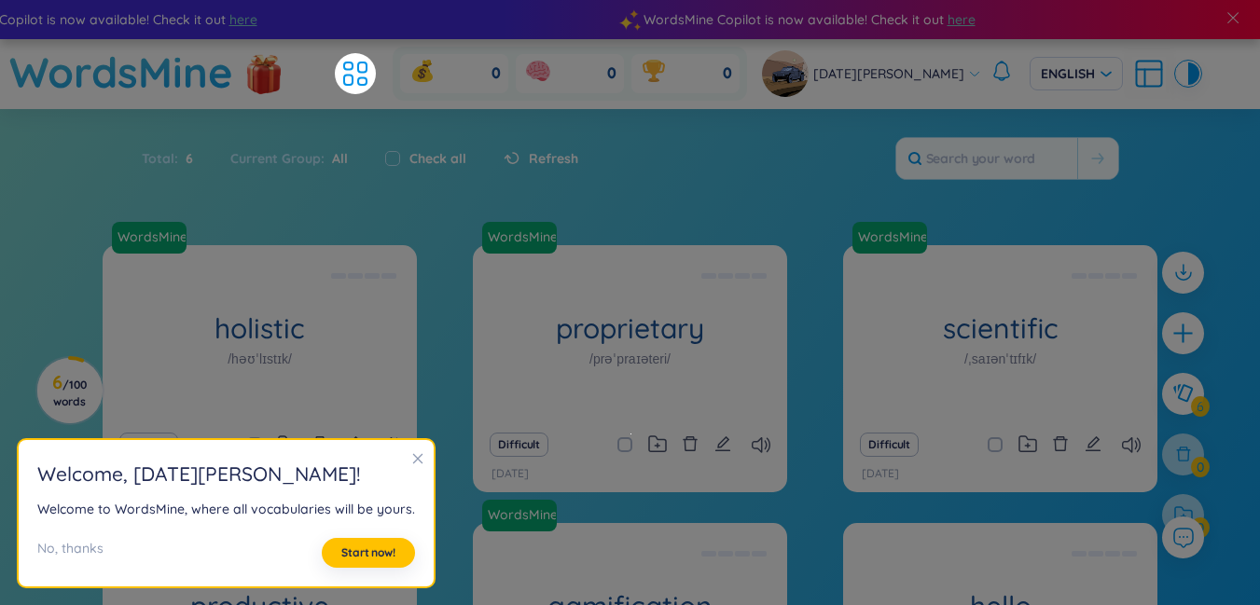
scroll to position [0, 0]
click at [346, 552] on span "Start now!" at bounding box center [368, 553] width 54 height 15
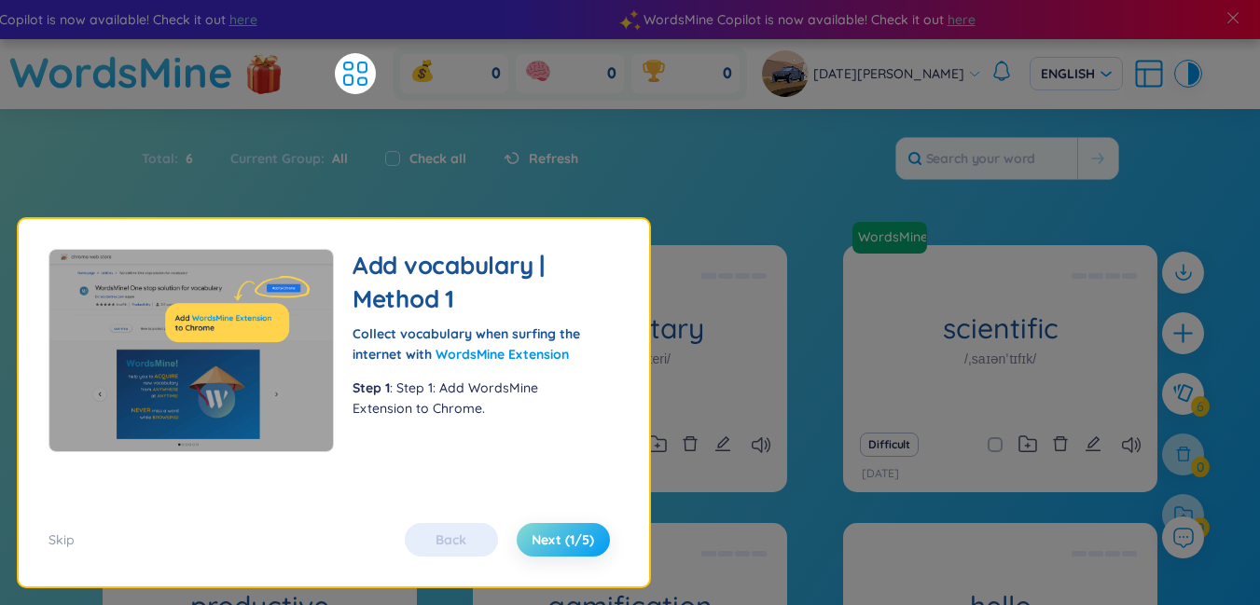
click at [589, 537] on span "Next (1/5)" at bounding box center [563, 540] width 62 height 19
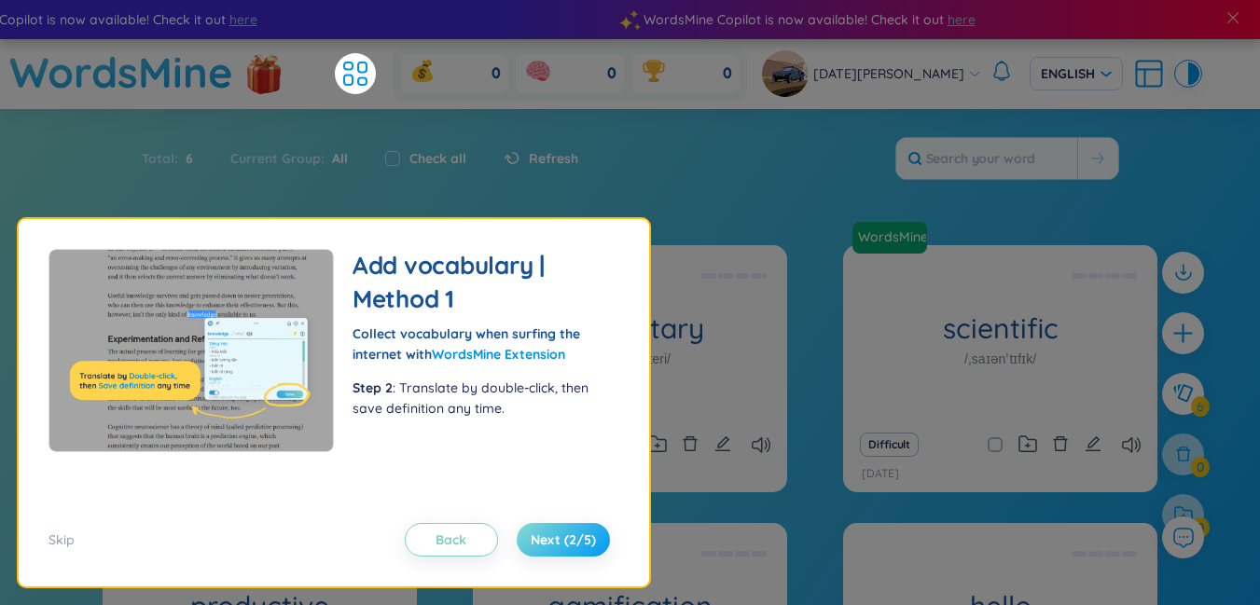
click at [577, 548] on span "Next (2/5)" at bounding box center [563, 540] width 65 height 19
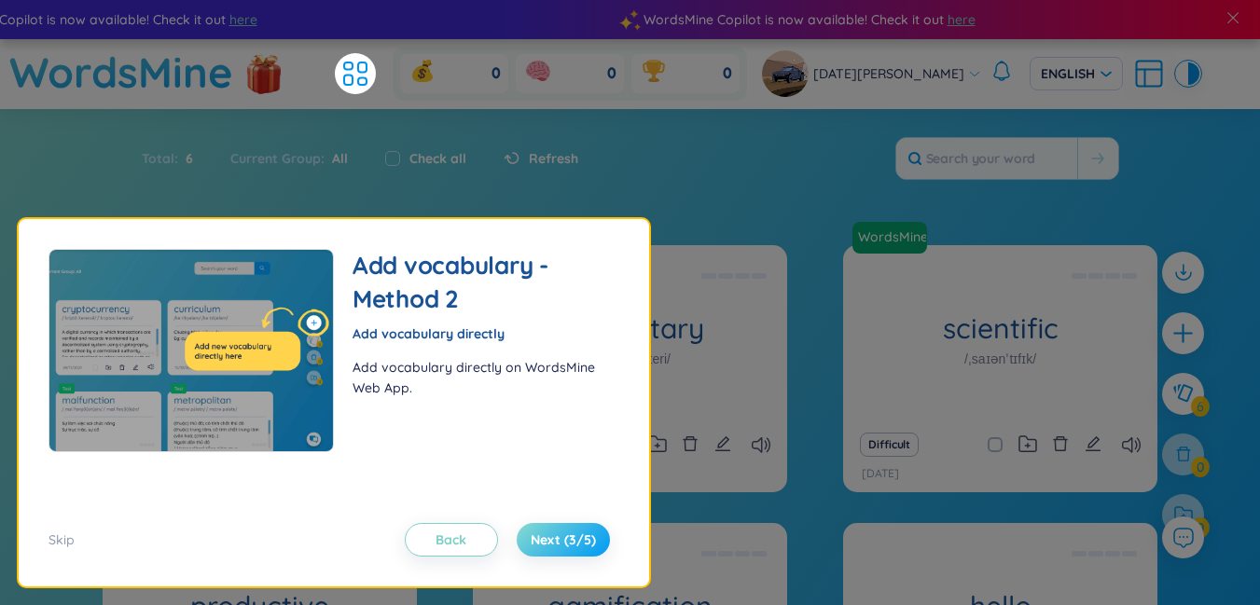
click at [562, 552] on button "Next (3/5)" at bounding box center [563, 540] width 93 height 34
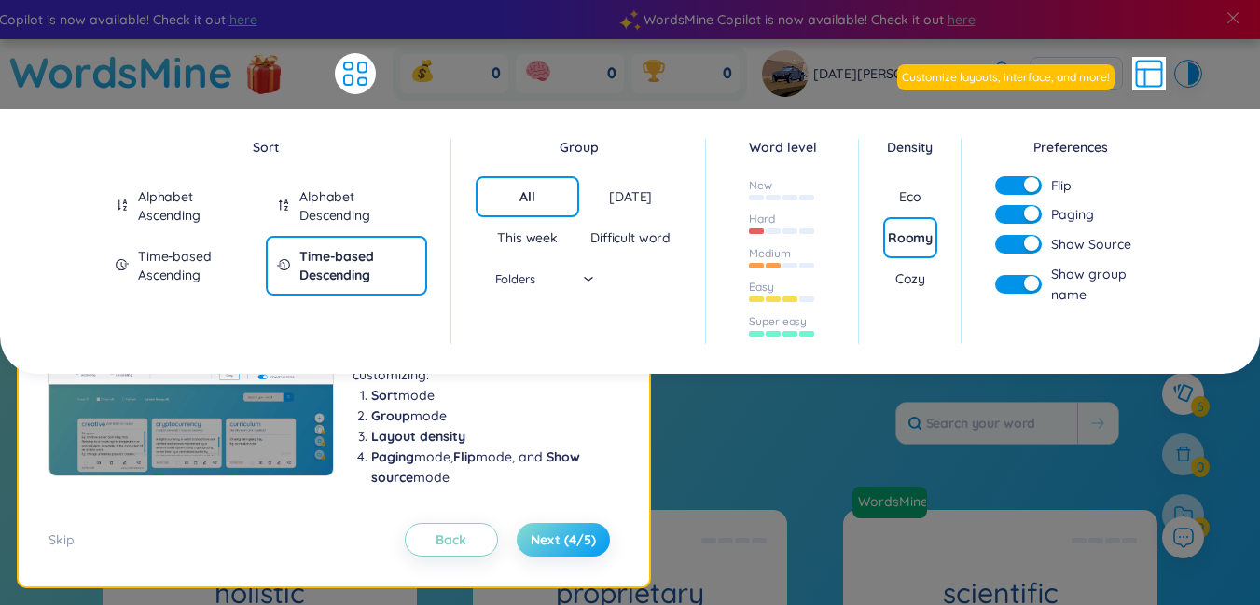
click at [581, 541] on span "Next (4/5)" at bounding box center [563, 540] width 65 height 19
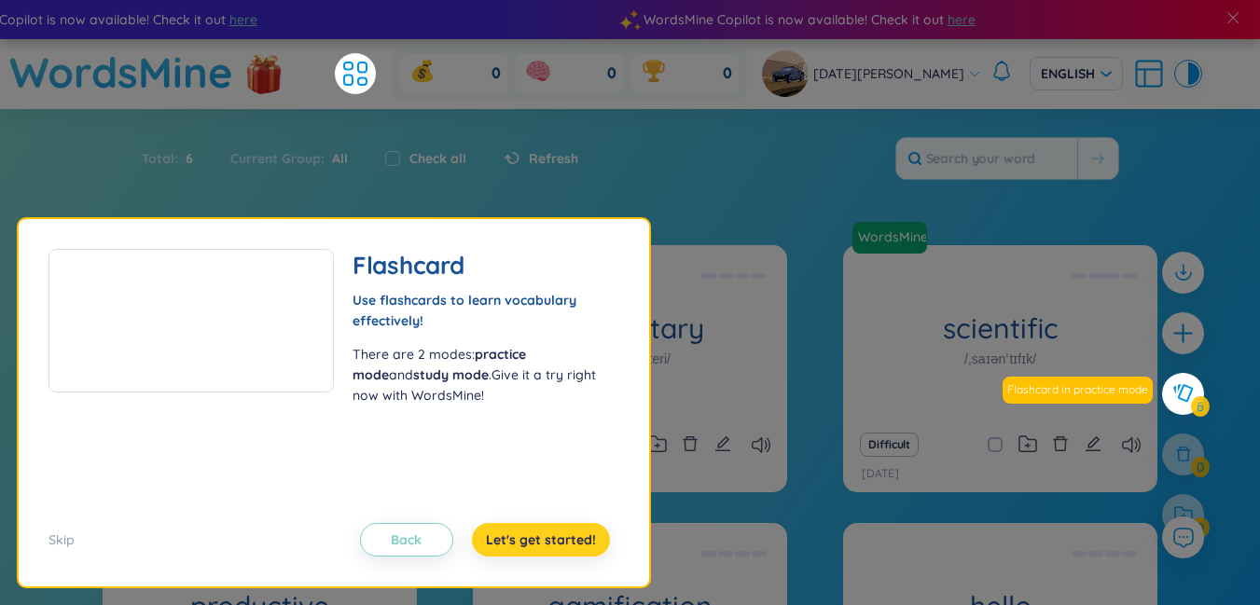
click at [565, 545] on span "Let's get started!" at bounding box center [541, 540] width 110 height 19
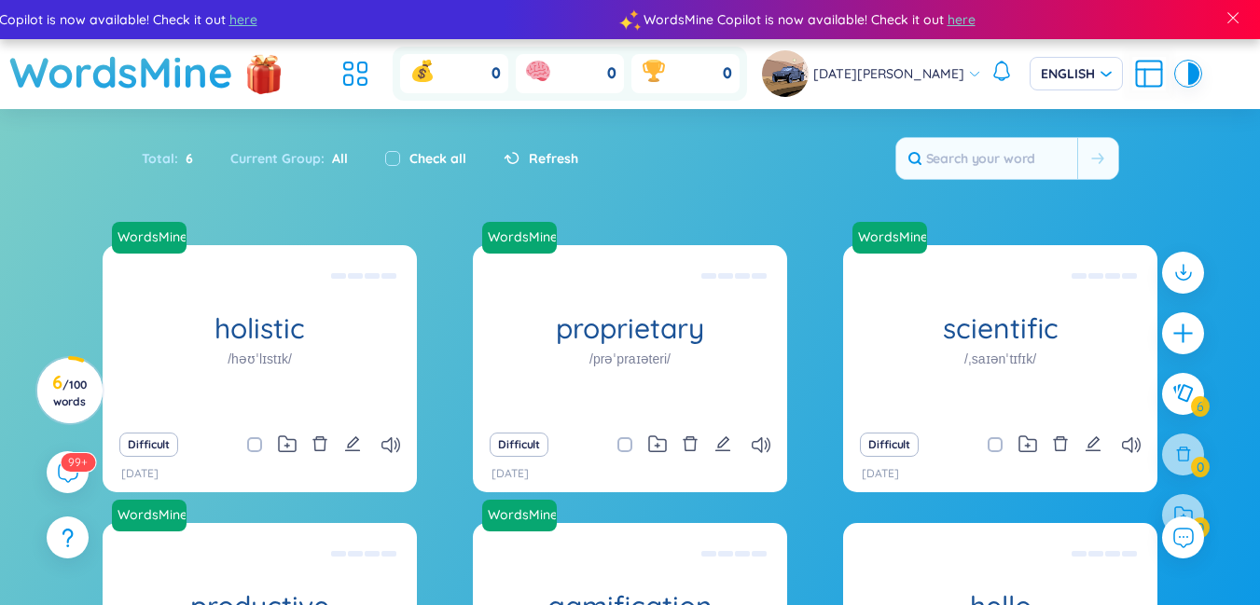
click at [1222, 86] on header "WordsMine 0 0 0 [DATE][PERSON_NAME]" at bounding box center [630, 74] width 1260 height 70
click at [372, 67] on icon at bounding box center [356, 74] width 34 height 34
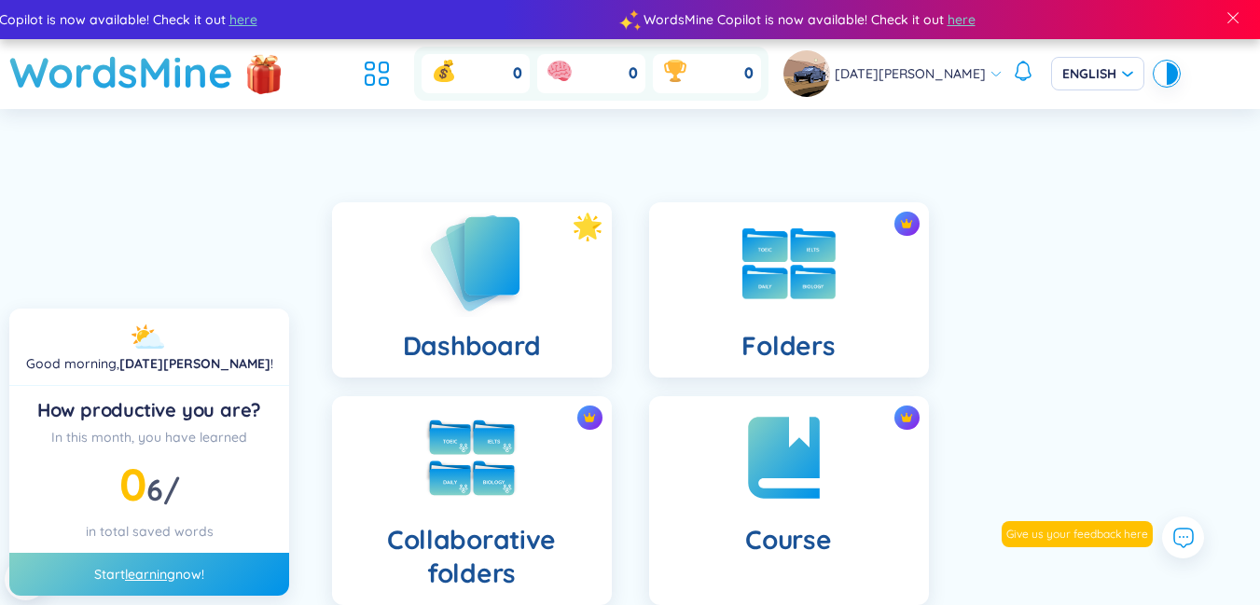
click at [530, 274] on div "Dashboard" at bounding box center [472, 289] width 280 height 175
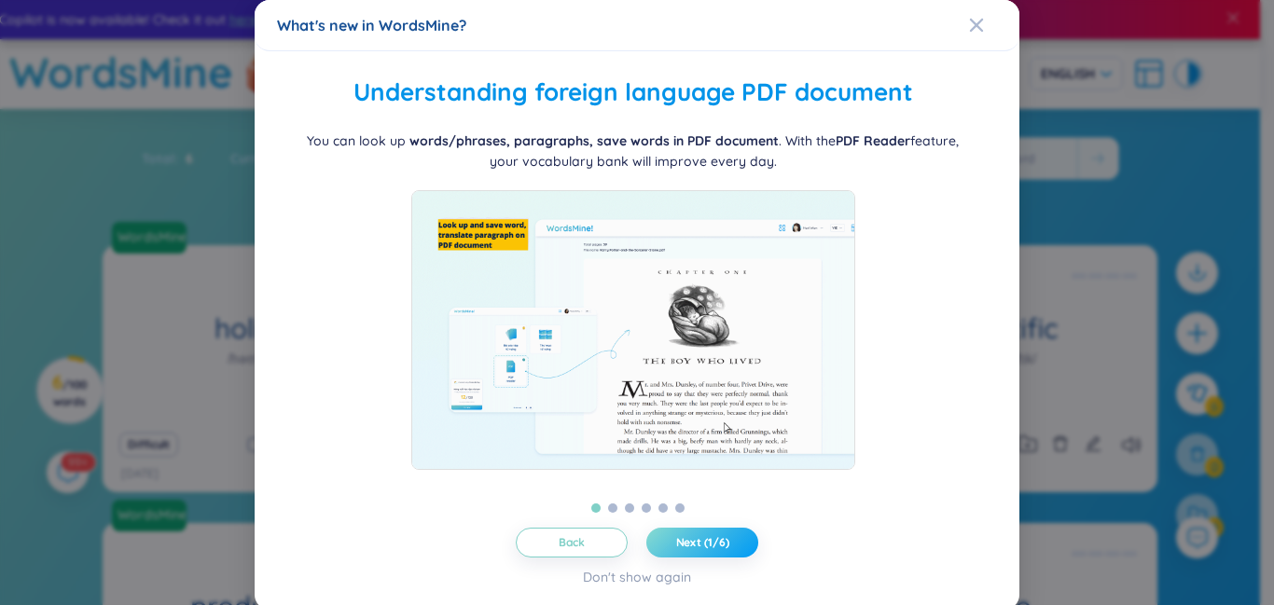
click at [716, 551] on button "Next (1/6)" at bounding box center [702, 543] width 112 height 30
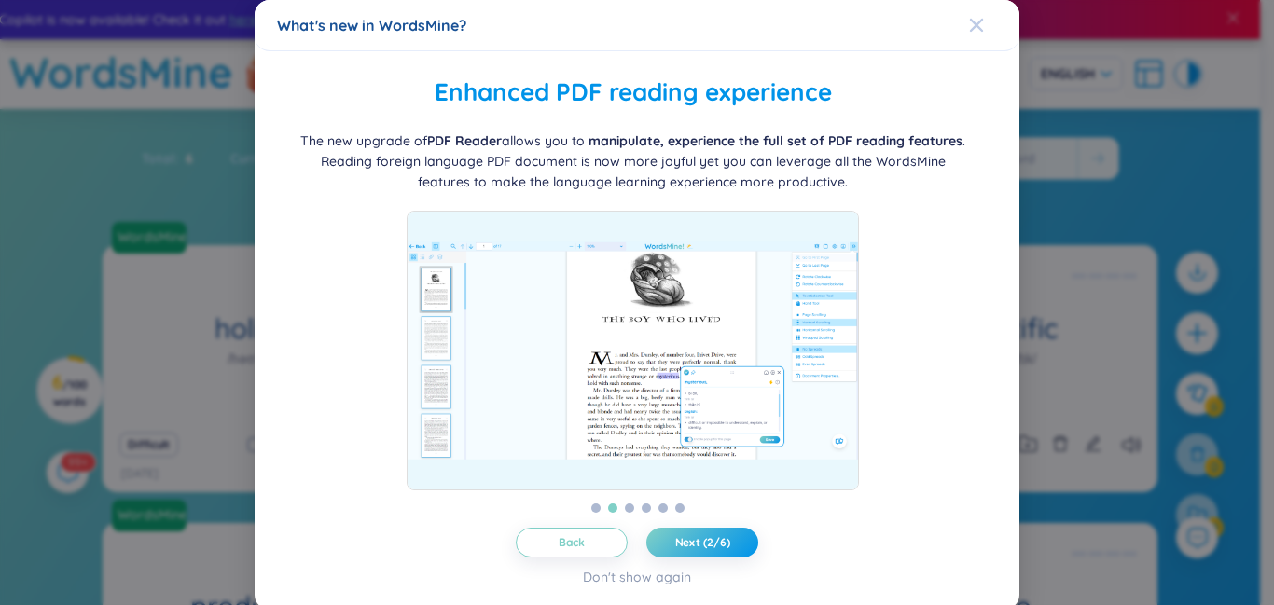
click at [970, 25] on icon "Close" at bounding box center [976, 25] width 13 height 13
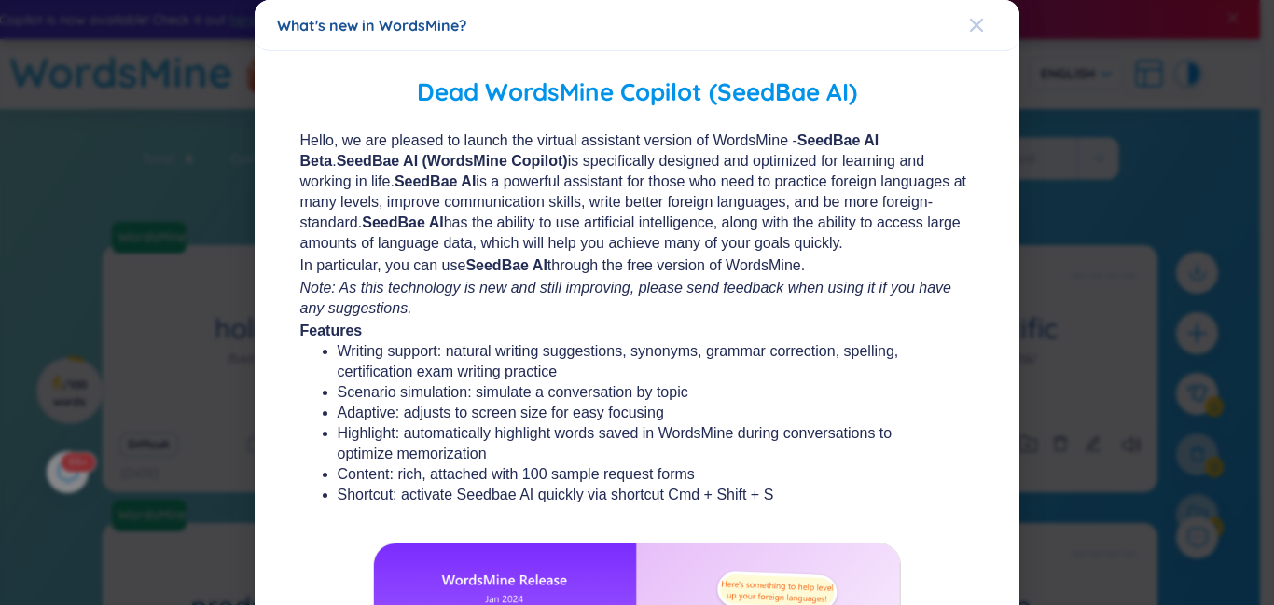
click at [970, 25] on icon "Close" at bounding box center [976, 25] width 13 height 13
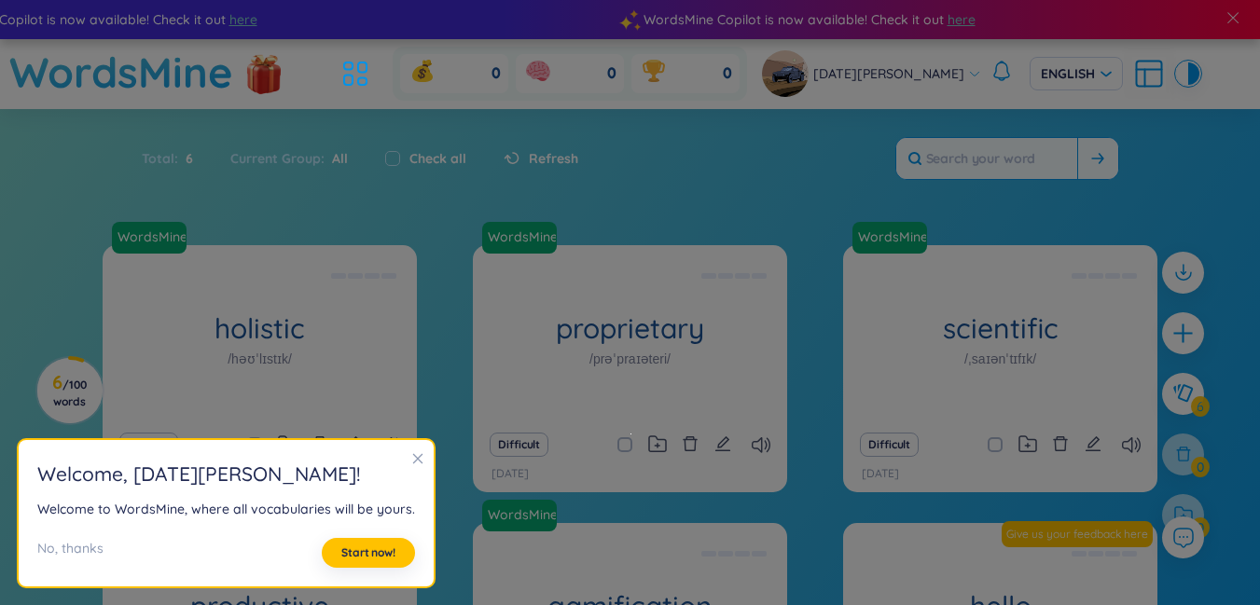
click at [960, 138] on input "text" at bounding box center [986, 158] width 181 height 41
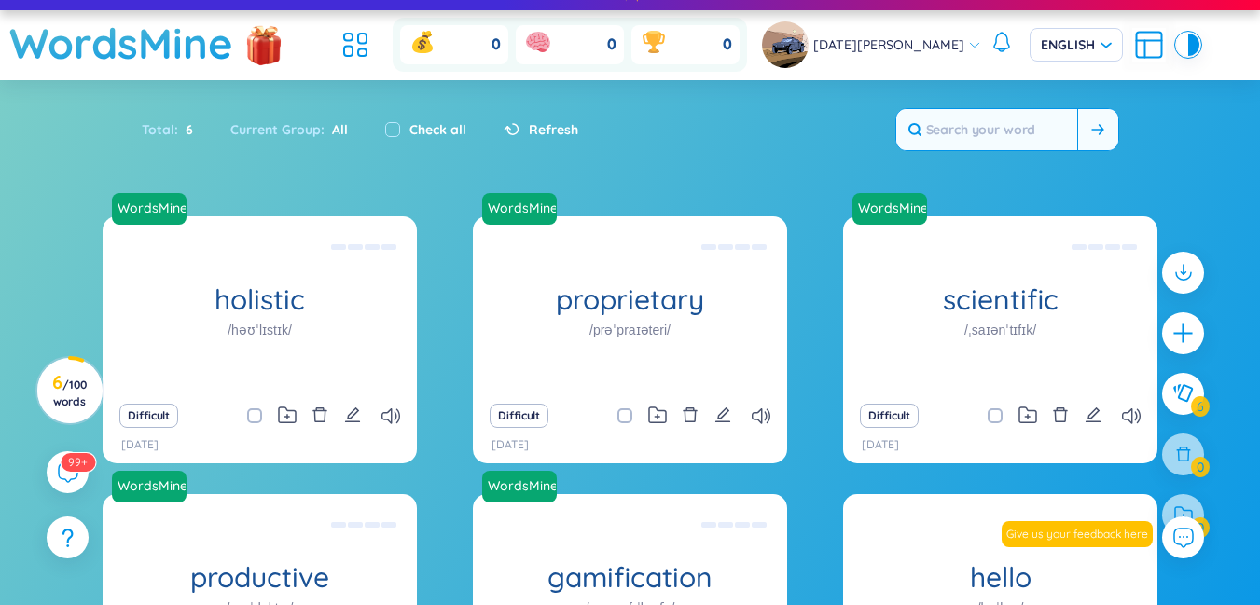
scroll to position [263, 0]
